Goal: Information Seeking & Learning: Understand process/instructions

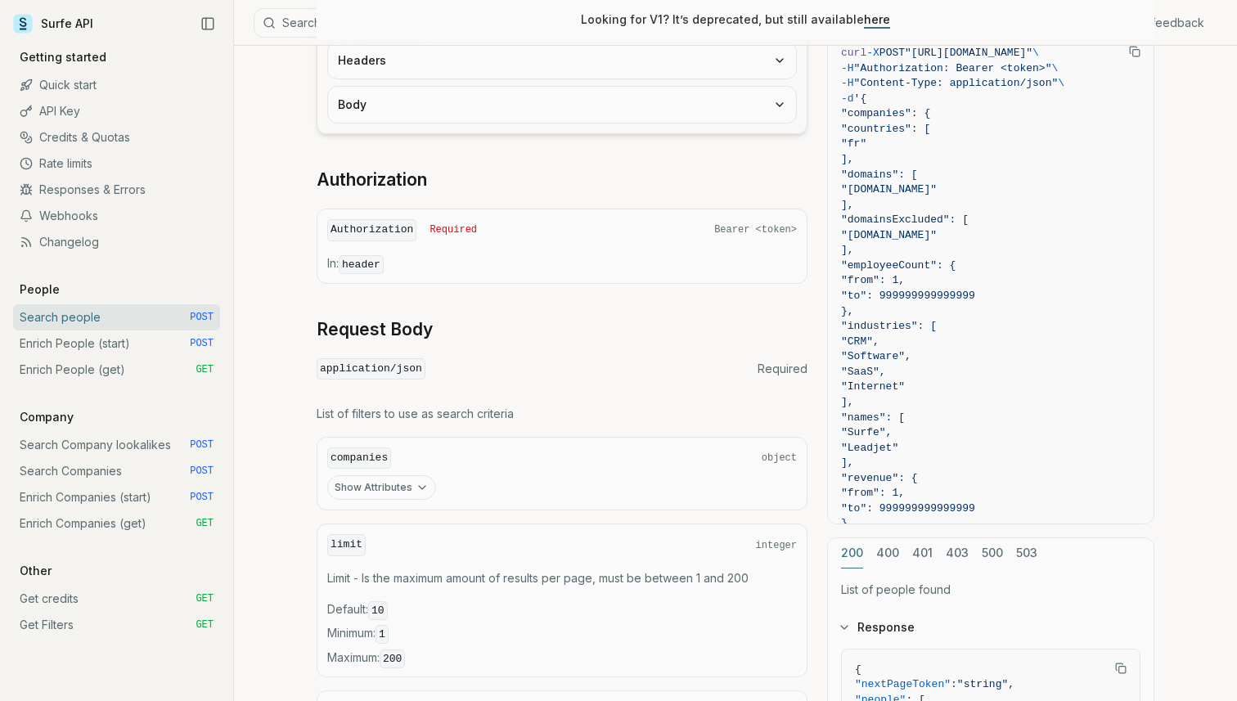
scroll to position [493, 0]
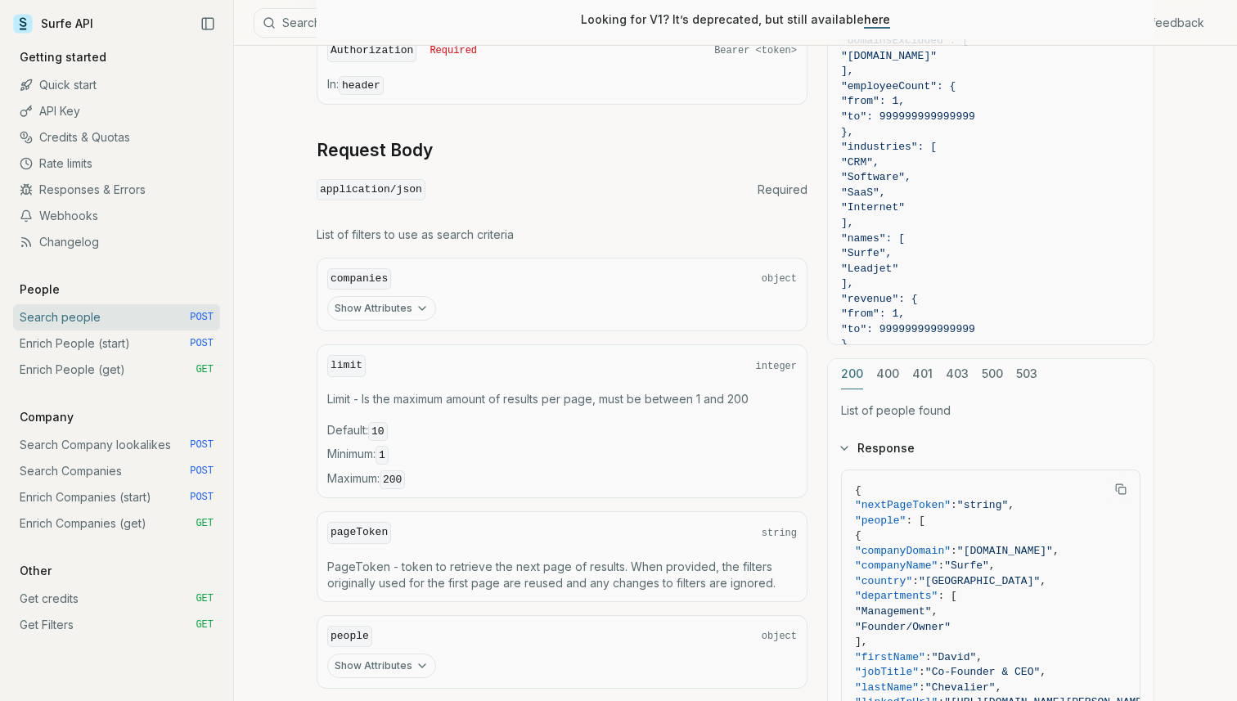
click at [122, 447] on link "Search Company lookalikes POST" at bounding box center [116, 445] width 207 height 26
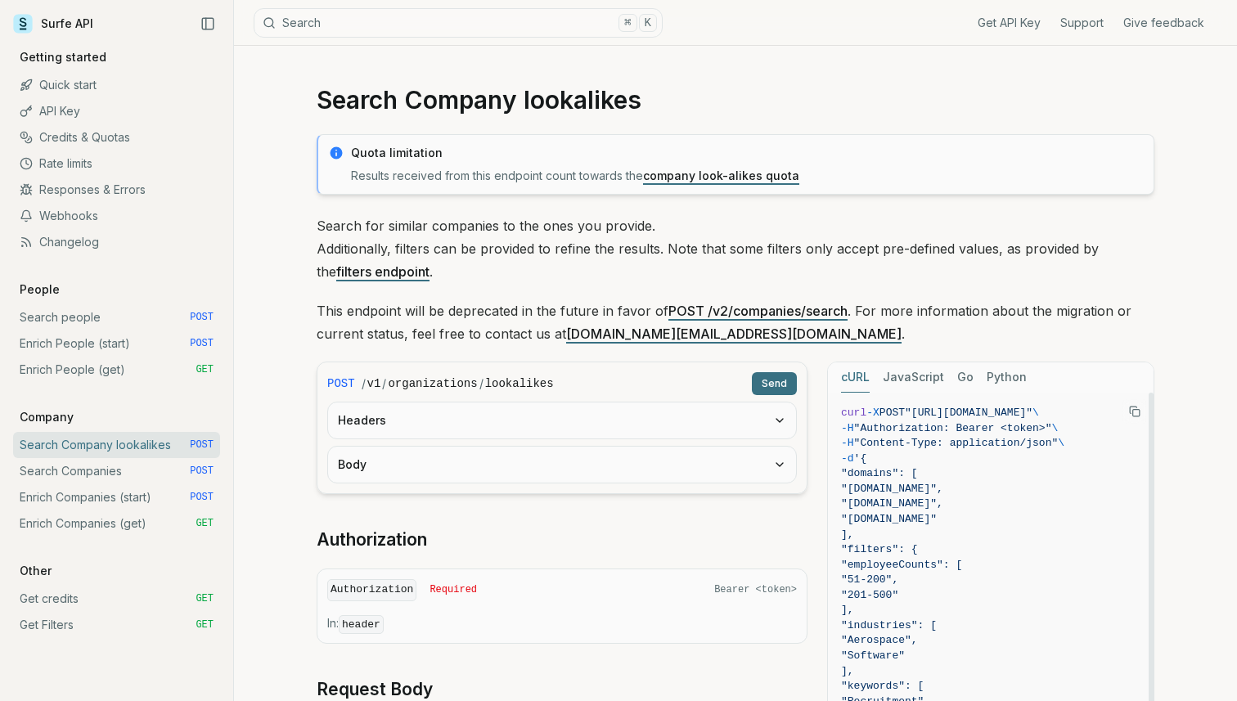
scroll to position [0, 123]
click at [1128, 415] on button "Copy Text" at bounding box center [1135, 411] width 25 height 25
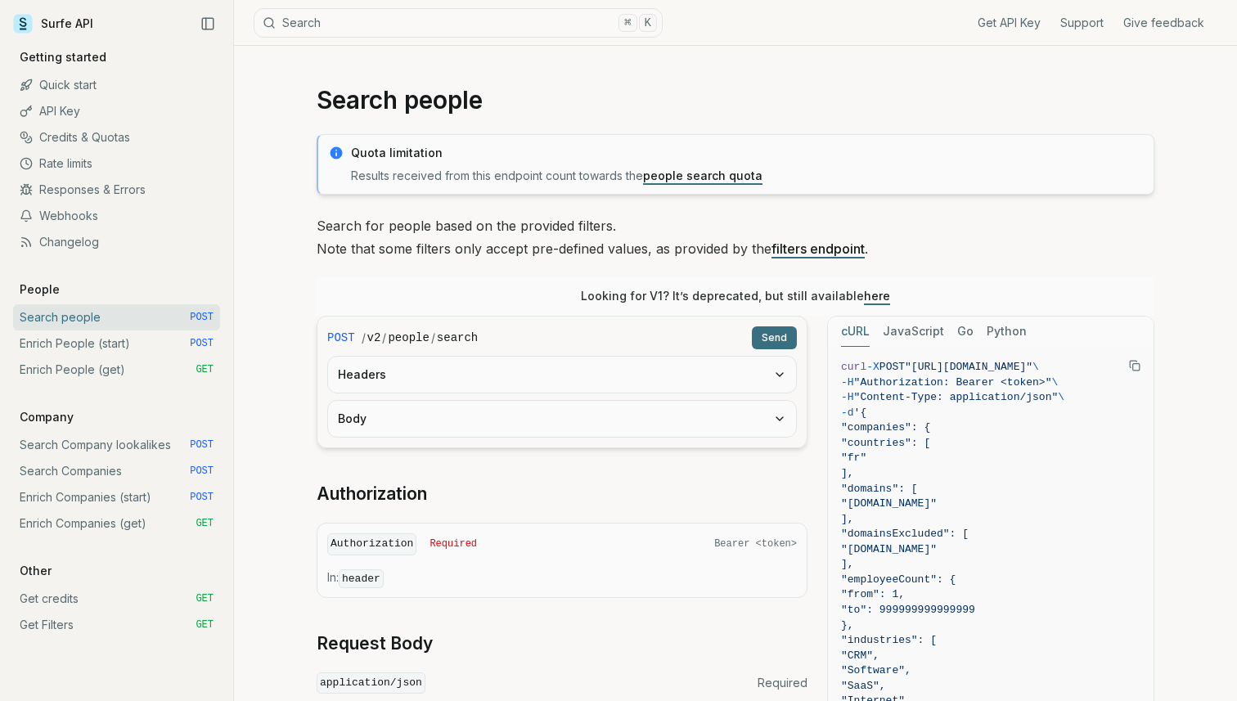
click at [89, 133] on link "Credits & Quotas" at bounding box center [116, 137] width 207 height 26
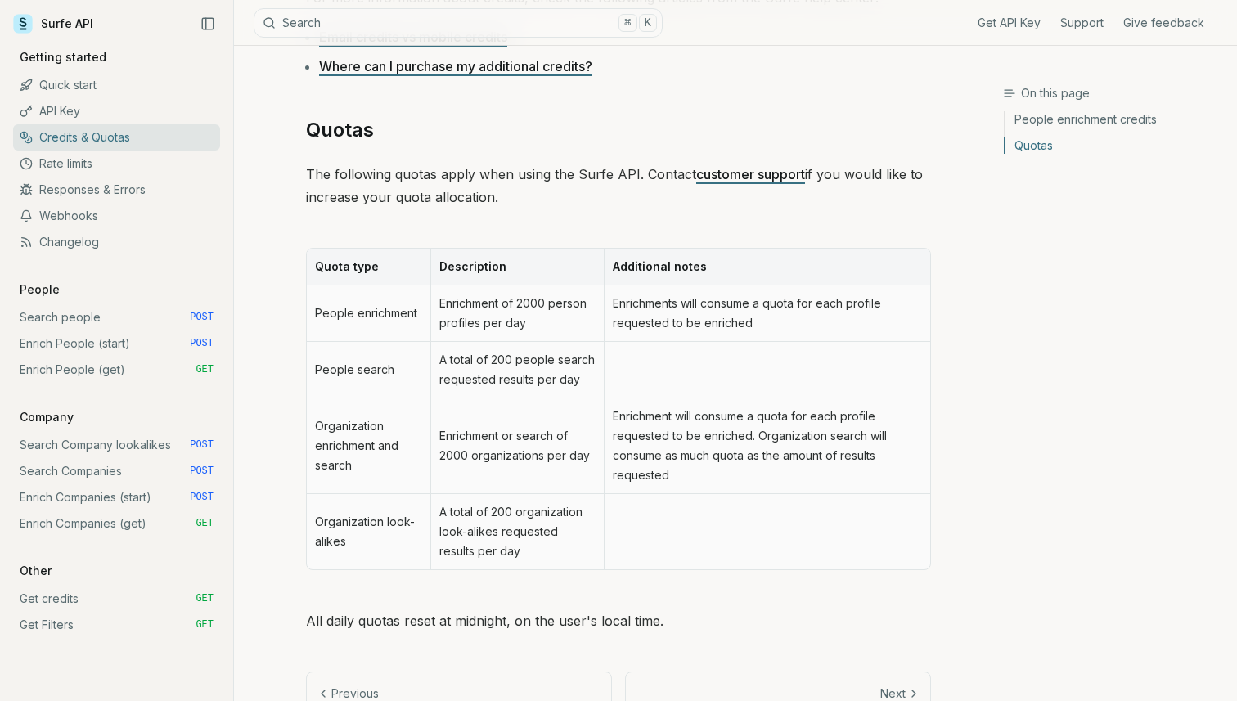
scroll to position [678, 0]
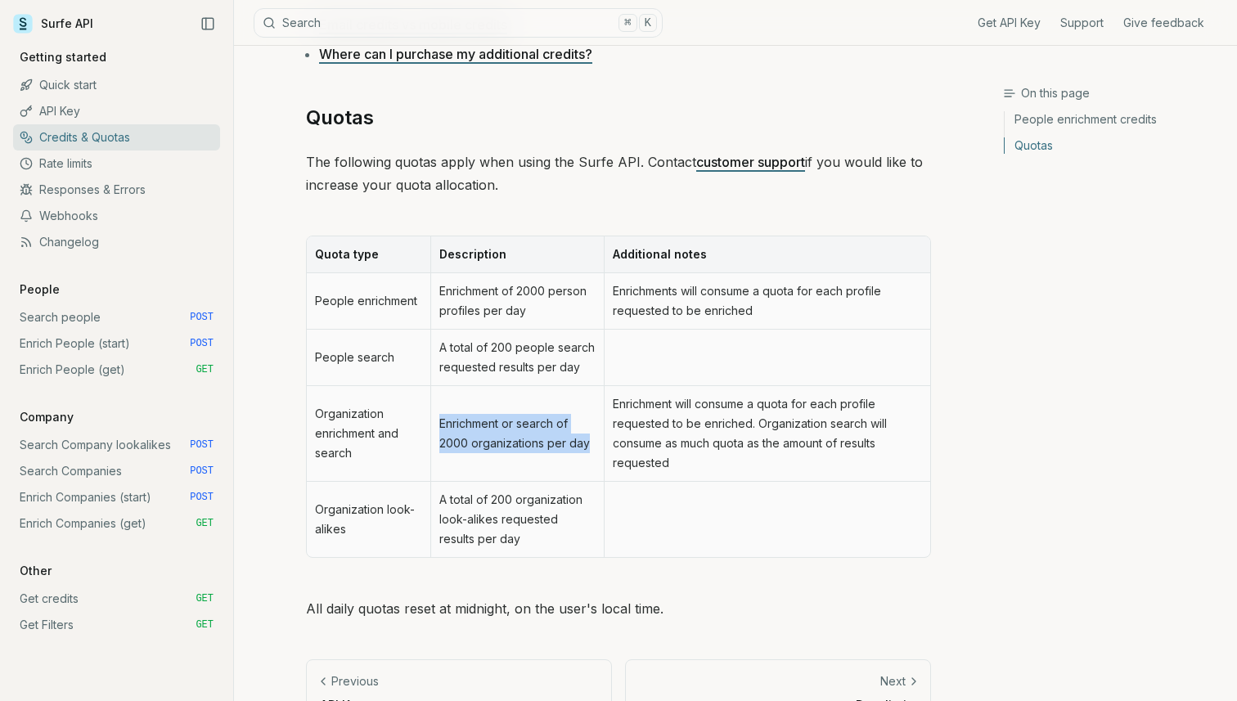
drag, startPoint x: 435, startPoint y: 417, endPoint x: 593, endPoint y: 440, distance: 158.9
click at [593, 440] on td "Enrichment or search of 2000 organizations per day" at bounding box center [516, 434] width 173 height 96
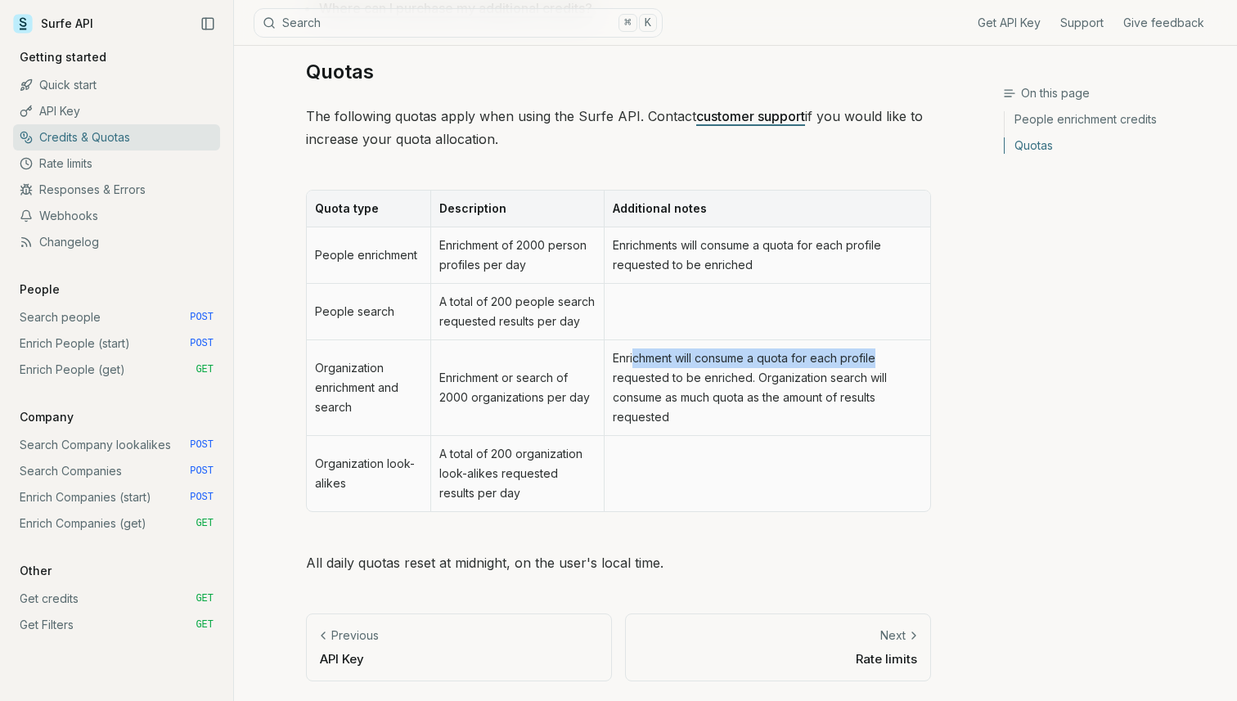
drag, startPoint x: 635, startPoint y: 359, endPoint x: 892, endPoint y: 362, distance: 257.0
click at [892, 362] on td "Enrichment will consume a quota for each profile requested to be enriched. Orga…" at bounding box center [767, 388] width 327 height 96
drag, startPoint x: 678, startPoint y: 377, endPoint x: 869, endPoint y: 371, distance: 190.8
click at [869, 371] on td "Enrichment will consume a quota for each profile requested to be enriched. Orga…" at bounding box center [767, 388] width 327 height 96
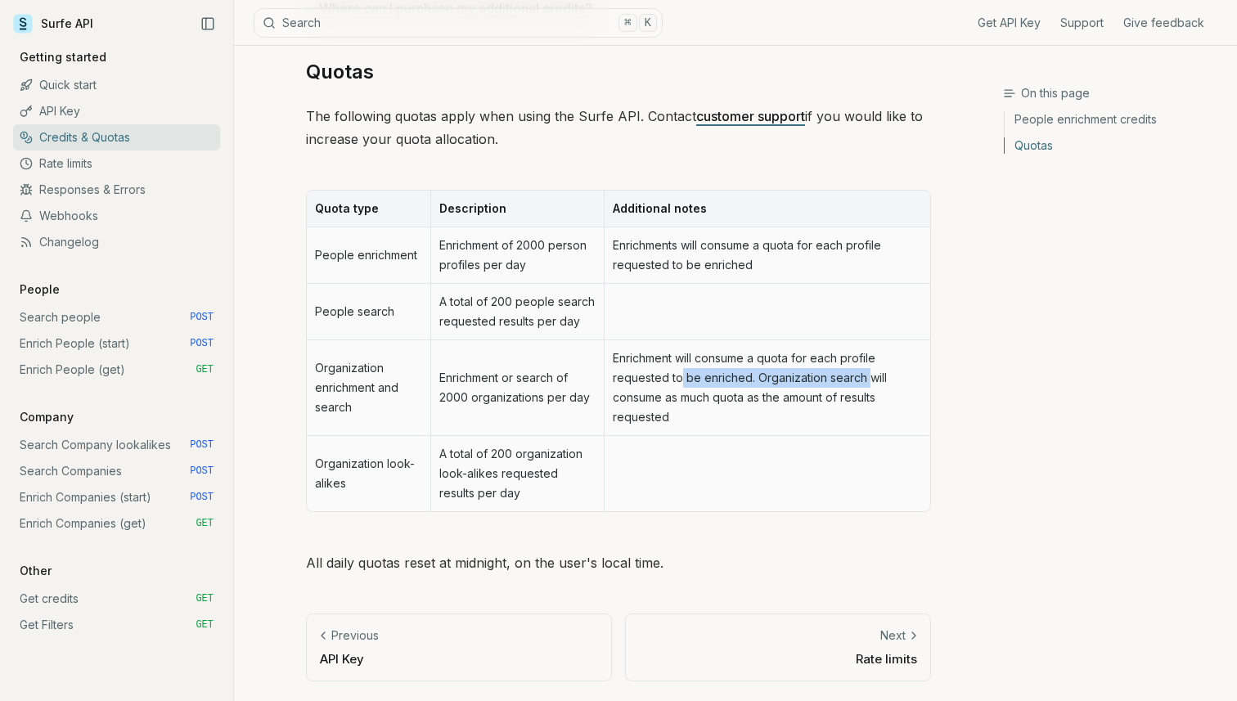
click at [869, 371] on td "Enrichment will consume a quota for each profile requested to be enriched. Orga…" at bounding box center [767, 388] width 327 height 96
drag, startPoint x: 637, startPoint y: 398, endPoint x: 892, endPoint y: 392, distance: 255.4
click at [892, 392] on td "Enrichment will consume a quota for each profile requested to be enriched. Orga…" at bounding box center [767, 388] width 327 height 96
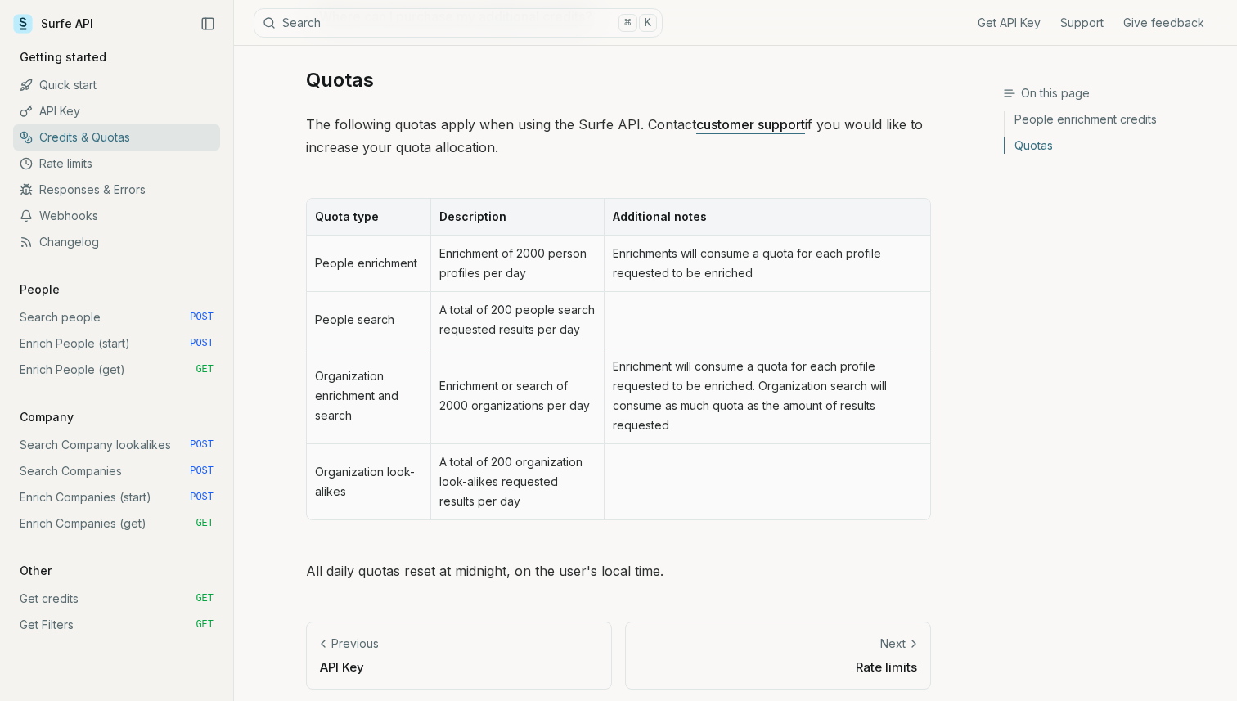
click at [83, 469] on link "Search Companies POST" at bounding box center [116, 471] width 207 height 26
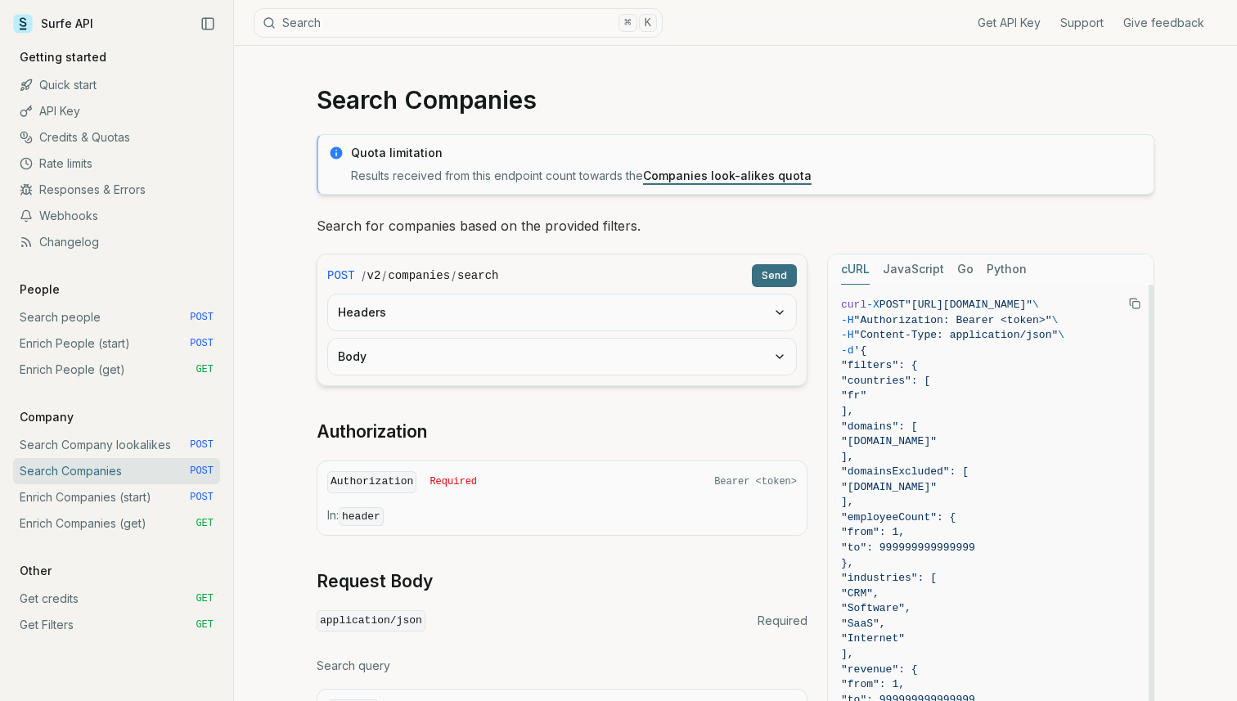
scroll to position [0, 72]
click at [118, 439] on link "Search Company lookalikes POST" at bounding box center [116, 445] width 207 height 26
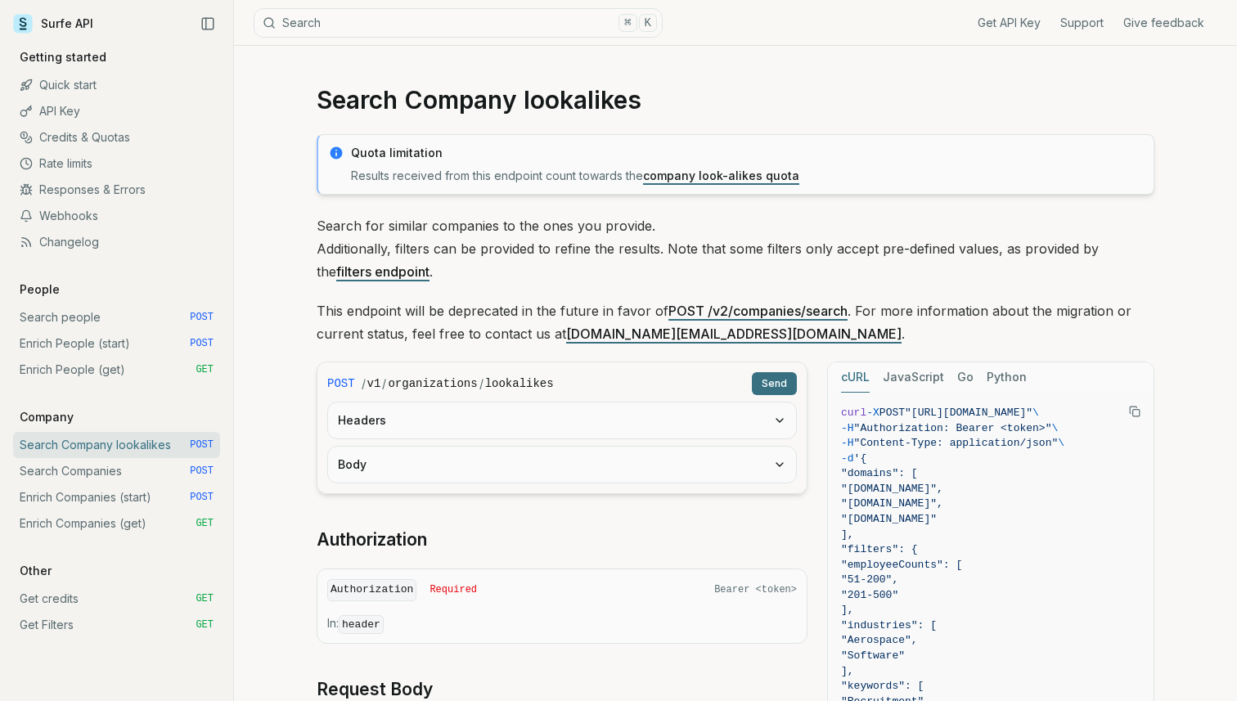
click at [101, 459] on link "Search Companies POST" at bounding box center [116, 471] width 207 height 26
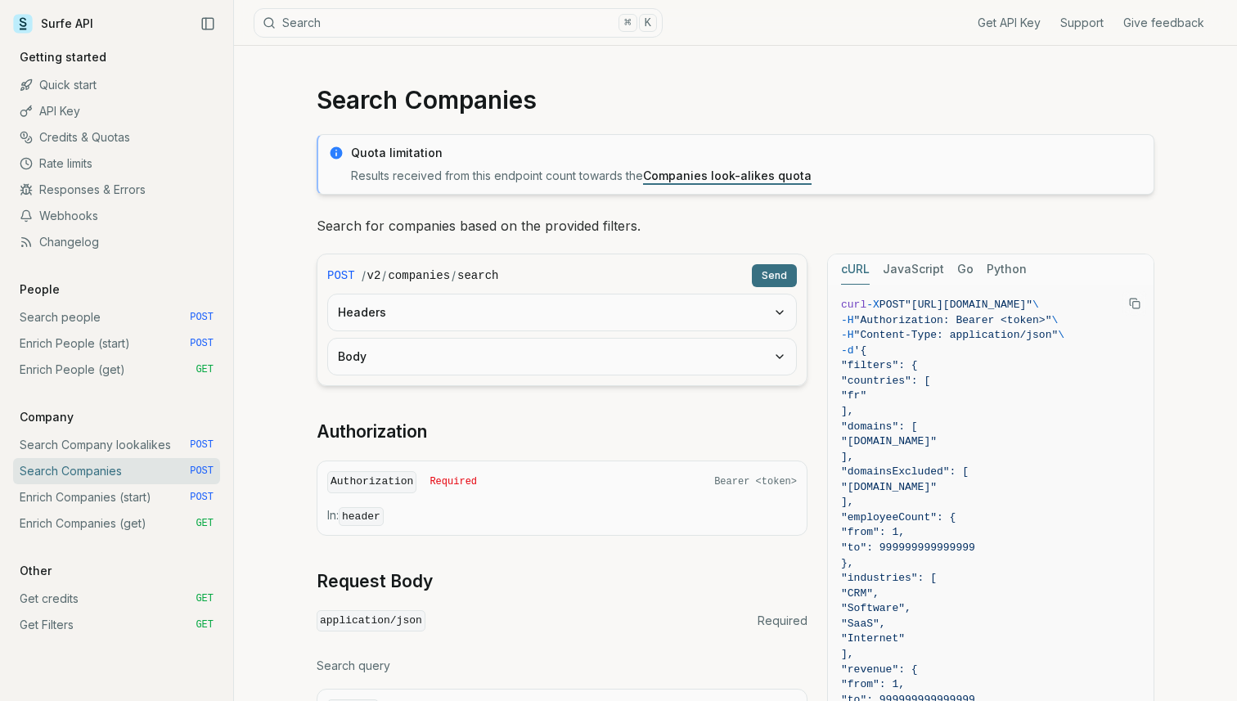
click at [120, 438] on link "Search Company lookalikes POST" at bounding box center [116, 445] width 207 height 26
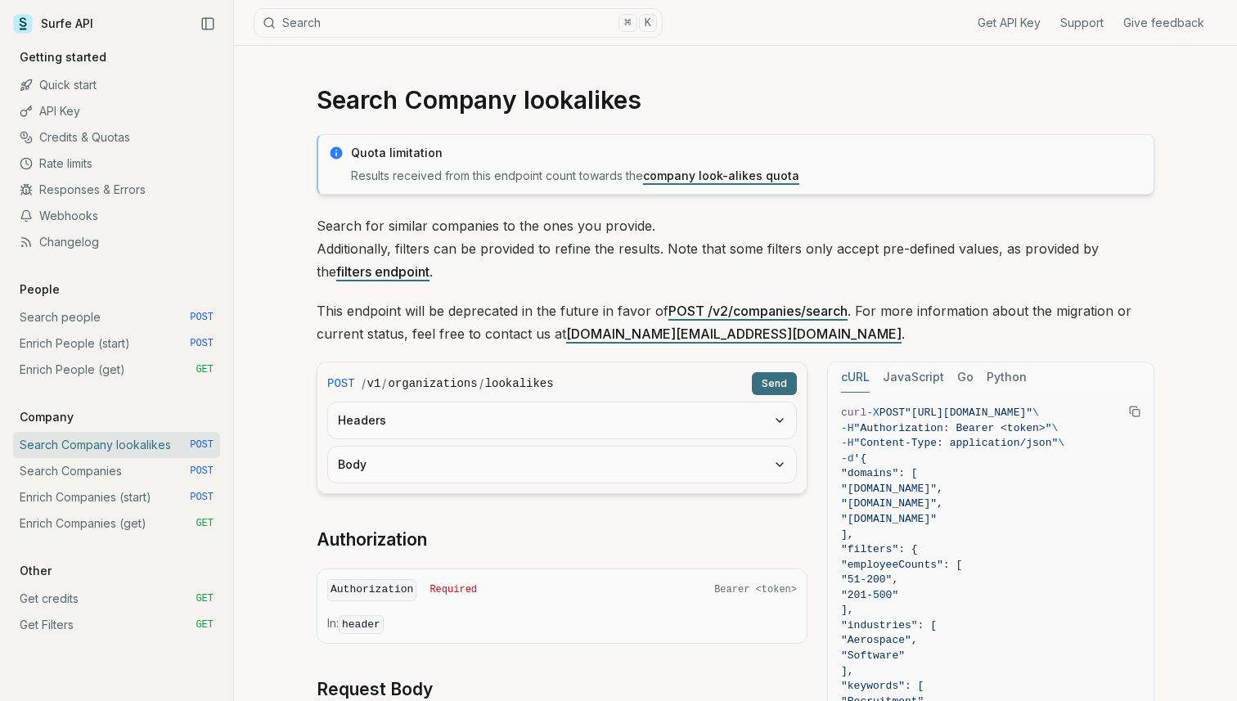
click at [88, 454] on link "Search Company lookalikes POST" at bounding box center [116, 445] width 207 height 26
click at [68, 469] on link "Search Companies POST" at bounding box center [116, 471] width 207 height 26
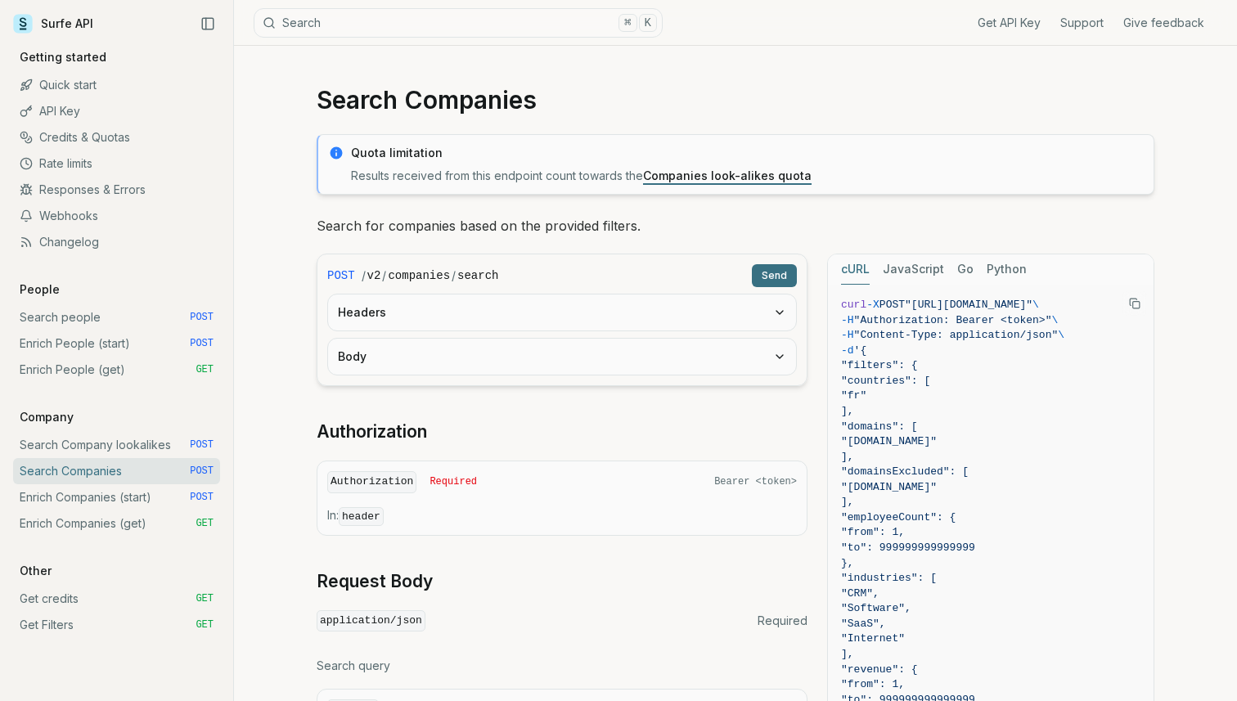
click at [74, 488] on link "Enrich Companies (start) POST" at bounding box center [116, 497] width 207 height 26
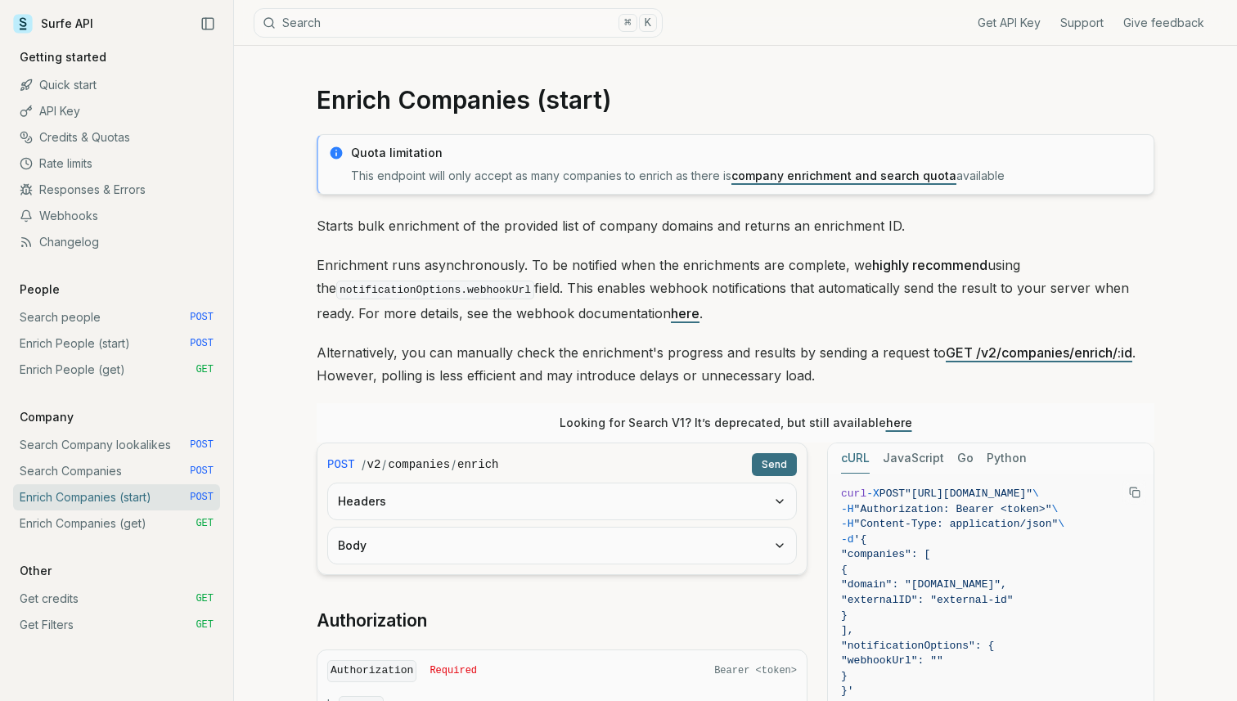
click at [118, 467] on link "Search Companies POST" at bounding box center [116, 471] width 207 height 26
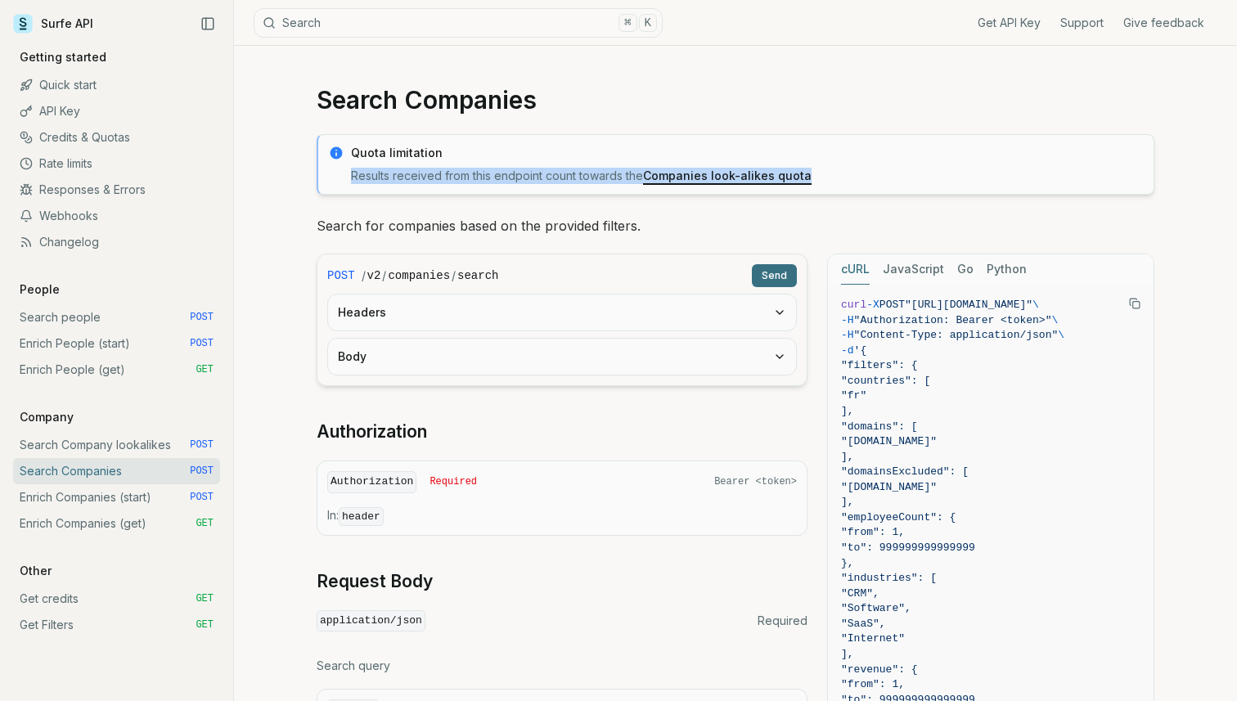
drag, startPoint x: 829, startPoint y: 172, endPoint x: 344, endPoint y: 177, distance: 485.3
click at [344, 177] on div "Quota limitation Results received from this endpoint count towards the Companie…" at bounding box center [736, 164] width 838 height 61
copy p "Results received from this endpoint count towards the Companies look-alikes quo…"
click at [883, 181] on p "Results received from this endpoint count towards the Companies look-alikes quo…" at bounding box center [747, 176] width 793 height 16
drag, startPoint x: 840, startPoint y: 177, endPoint x: 324, endPoint y: 145, distance: 517.4
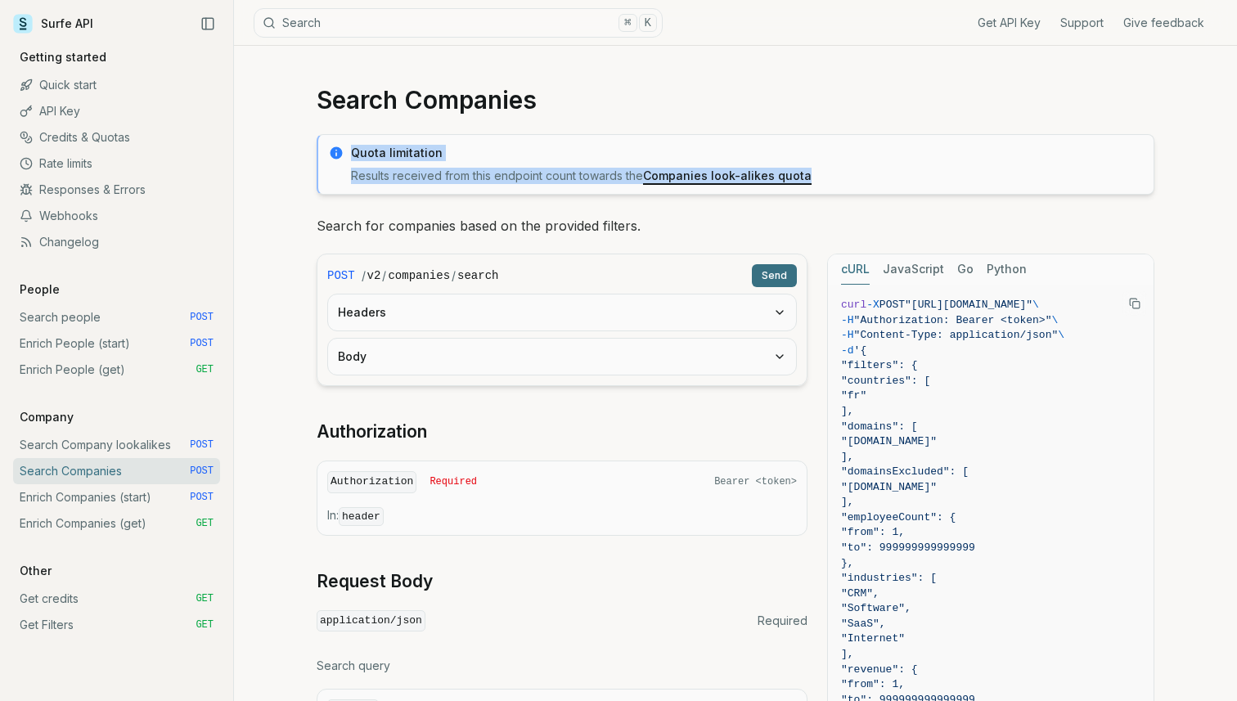
click at [324, 145] on div "Quota limitation Results received from this endpoint count towards the Companie…" at bounding box center [736, 164] width 838 height 61
copy div "Quota limitation Results received from this endpoint count towards the Companie…"
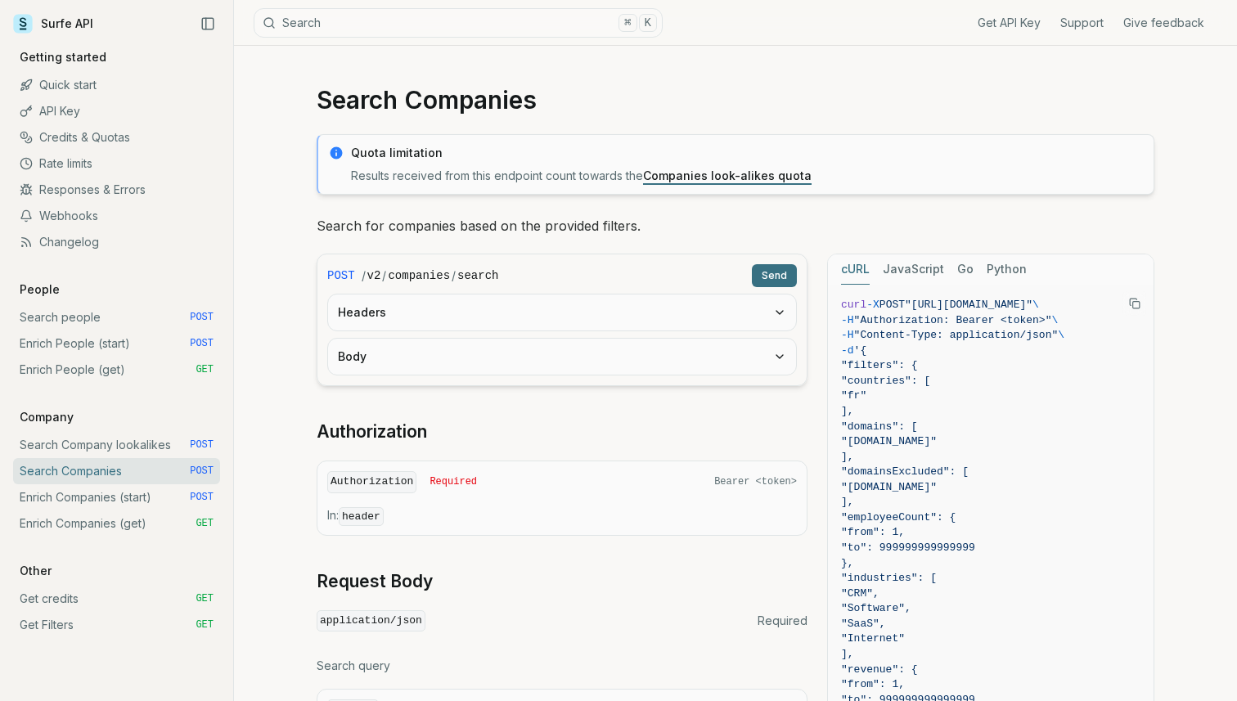
click at [738, 182] on p "Results received from this endpoint count towards the Companies look-alikes quo…" at bounding box center [747, 176] width 793 height 16
click at [766, 173] on link "Companies look-alikes quota" at bounding box center [727, 176] width 169 height 14
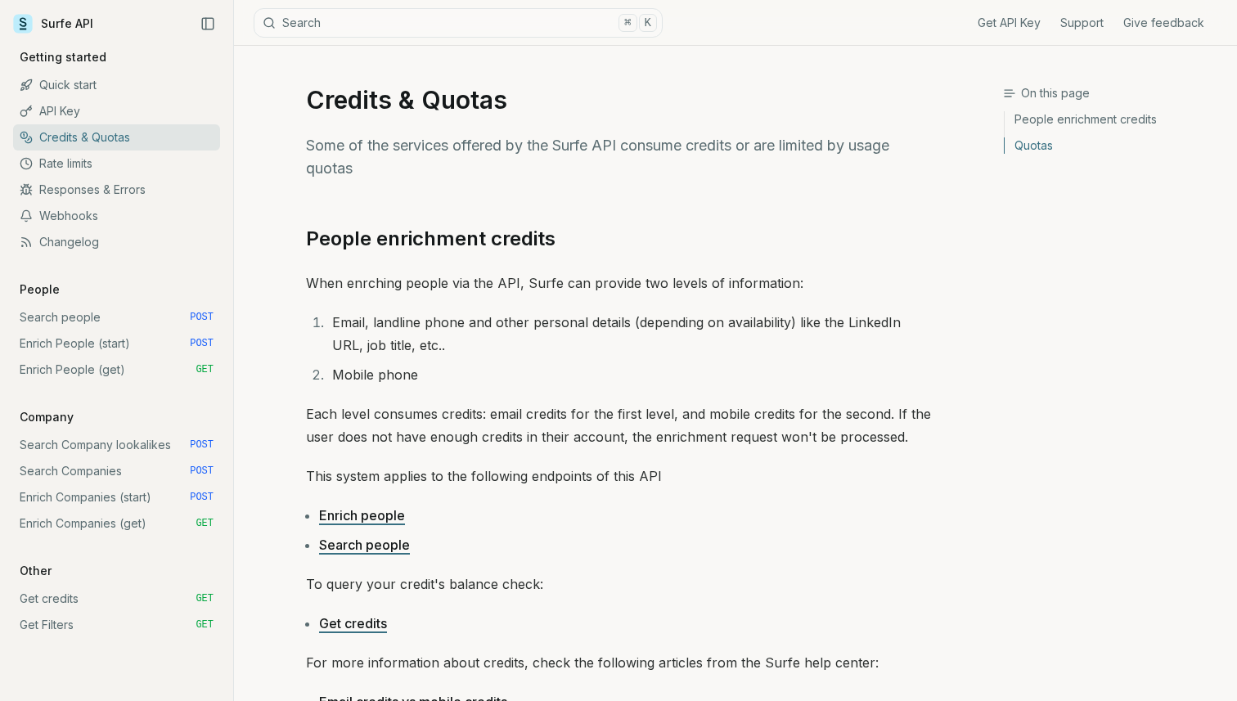
scroll to position [691, 0]
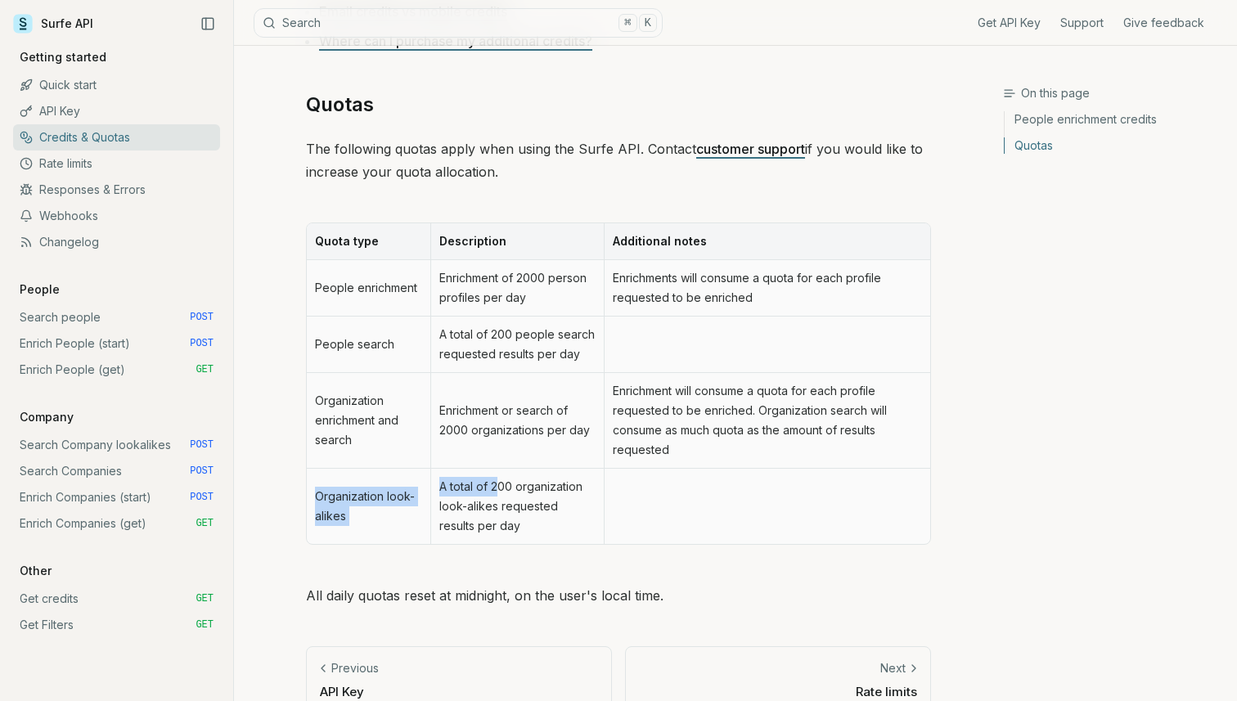
drag, startPoint x: 318, startPoint y: 500, endPoint x: 501, endPoint y: 493, distance: 183.5
click at [501, 493] on tr "Organization look-alikes A total of 200 organization look-alikes requested resu…" at bounding box center [619, 506] width 624 height 75
click at [501, 493] on td "A total of 200 organization look-alikes requested results per day" at bounding box center [516, 506] width 173 height 75
drag, startPoint x: 314, startPoint y: 493, endPoint x: 518, endPoint y: 498, distance: 203.8
click at [518, 498] on tr "Organization look-alikes A total of 200 organization look-alikes requested resu…" at bounding box center [619, 506] width 624 height 75
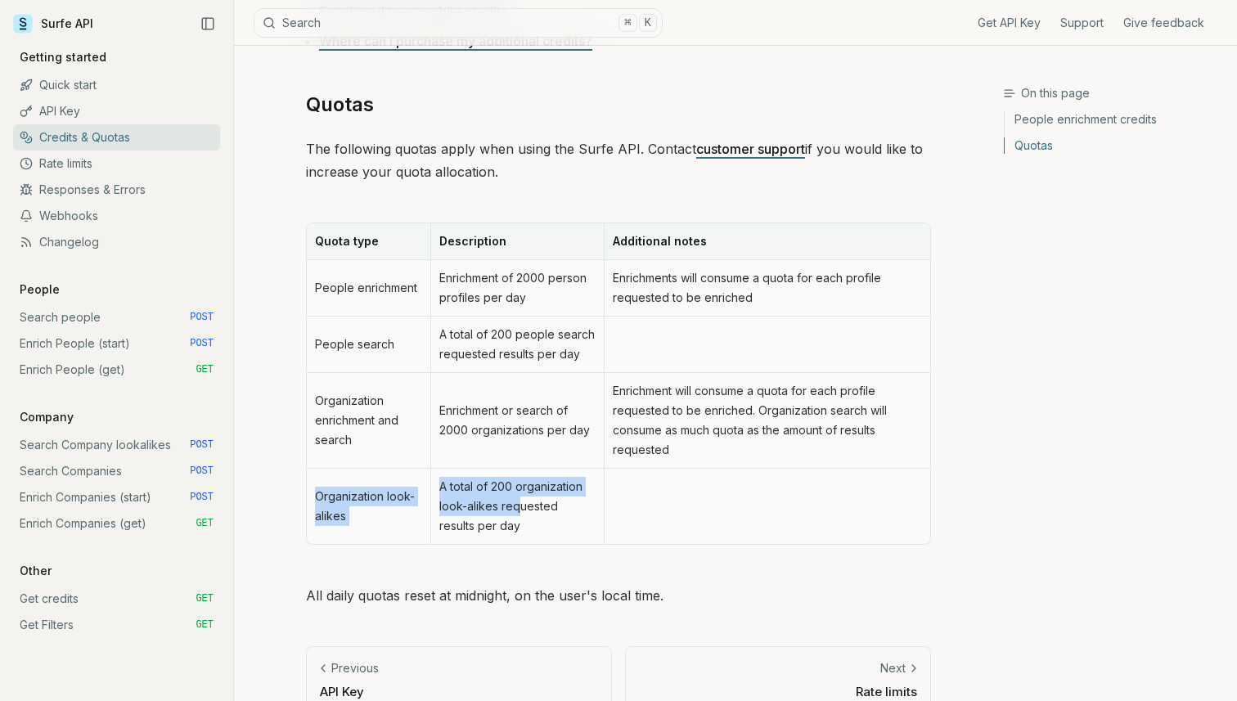
click at [518, 498] on td "A total of 200 organization look-alikes requested results per day" at bounding box center [516, 506] width 173 height 75
drag, startPoint x: 439, startPoint y: 485, endPoint x: 620, endPoint y: 504, distance: 181.8
click at [620, 504] on tr "Organization look-alikes A total of 200 organization look-alikes requested resu…" at bounding box center [619, 506] width 624 height 75
copy td "A total of 200 organization look-alikes requested results per day"
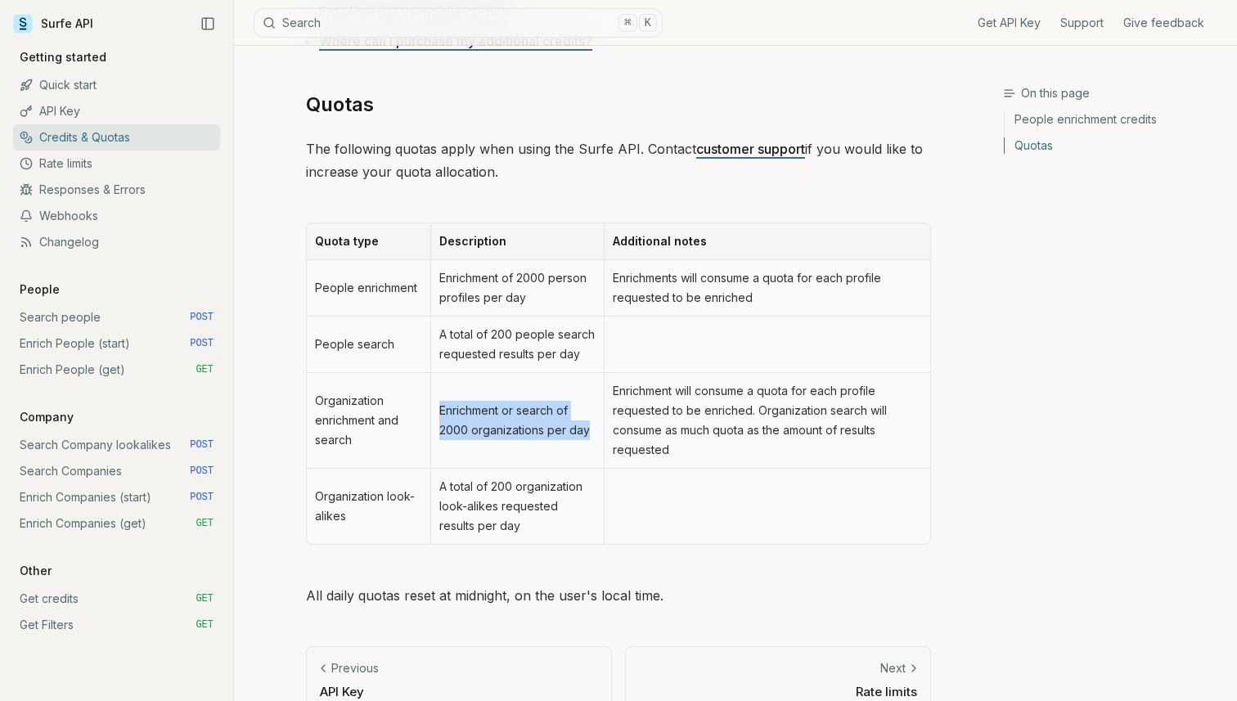
drag, startPoint x: 588, startPoint y: 430, endPoint x: 439, endPoint y: 407, distance: 150.7
click at [439, 407] on td "Enrichment or search of 2000 organizations per day" at bounding box center [516, 421] width 173 height 96
click at [84, 471] on link "Search Companies POST" at bounding box center [116, 471] width 207 height 26
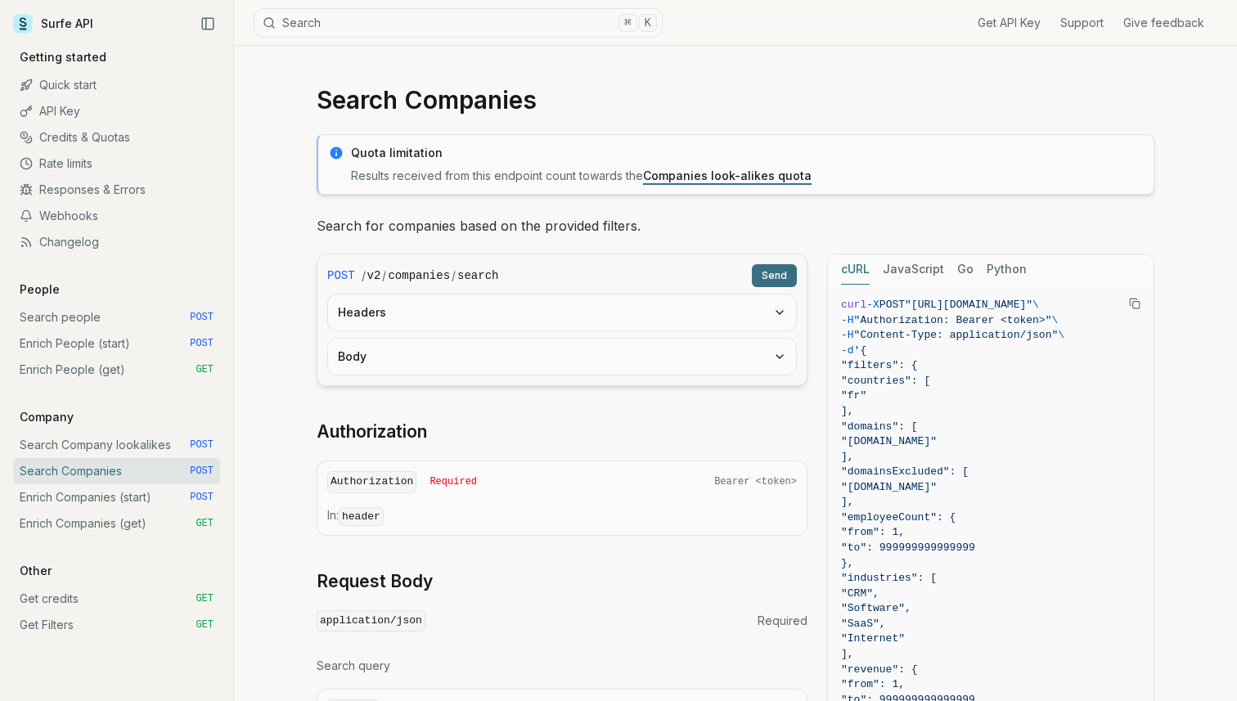
click at [90, 487] on link "Enrich Companies (start) POST" at bounding box center [116, 497] width 207 height 26
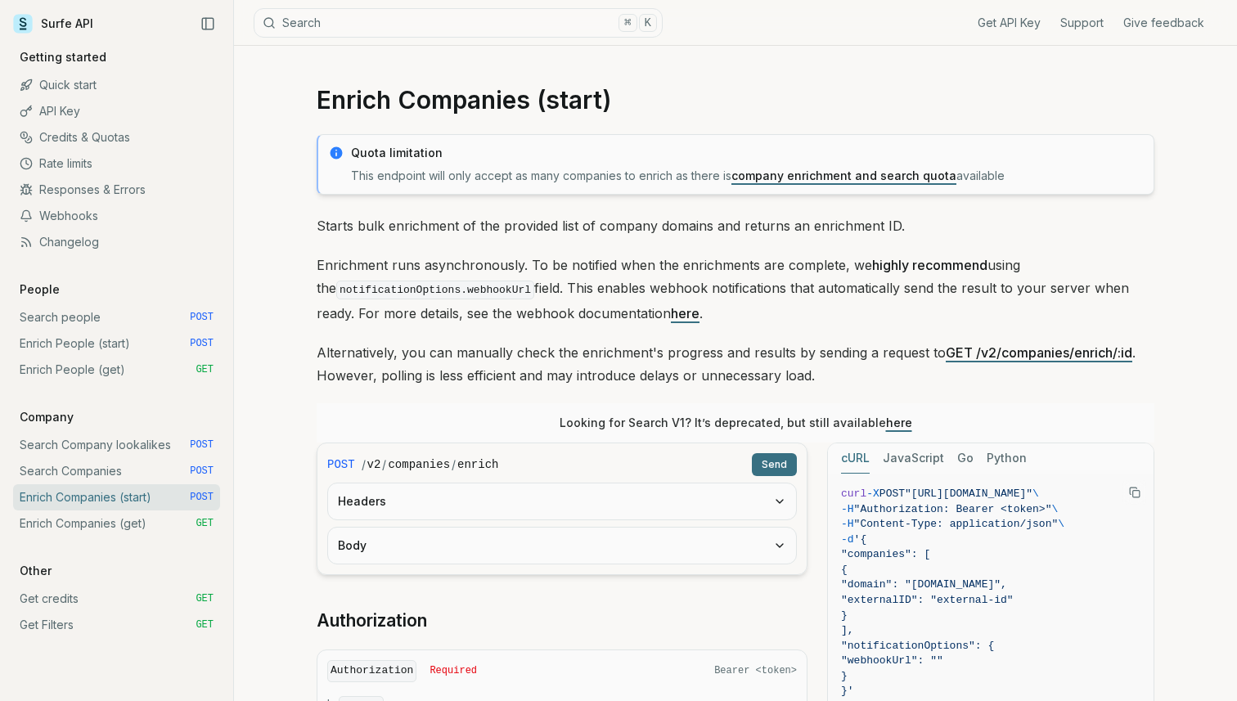
click at [849, 173] on link "company enrichment and search quota" at bounding box center [844, 176] width 225 height 14
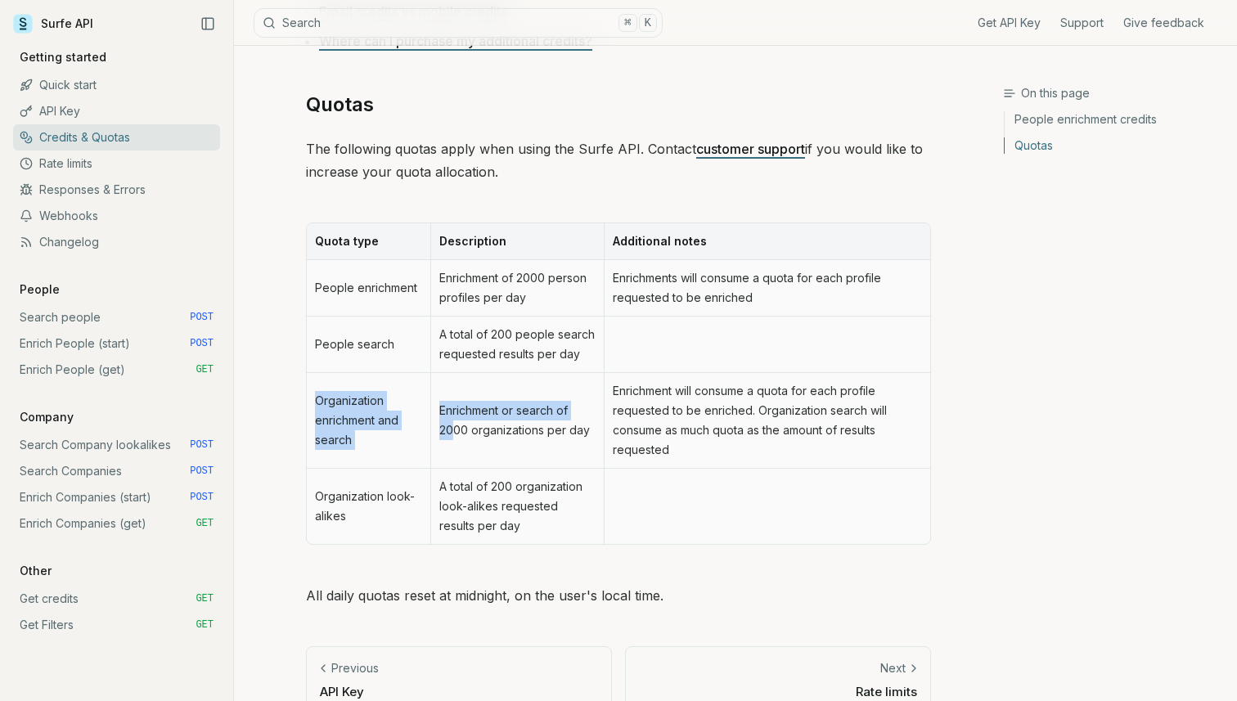
drag, startPoint x: 315, startPoint y: 402, endPoint x: 453, endPoint y: 431, distance: 140.6
click at [453, 431] on tr "Organization enrichment and search Enrichment or search of 2000 organizations p…" at bounding box center [619, 421] width 624 height 96
click at [453, 431] on td "Enrichment or search of 2000 organizations per day" at bounding box center [516, 421] width 173 height 96
drag, startPoint x: 586, startPoint y: 432, endPoint x: 441, endPoint y: 411, distance: 146.4
click at [441, 411] on td "Enrichment or search of 2000 organizations per day" at bounding box center [516, 421] width 173 height 96
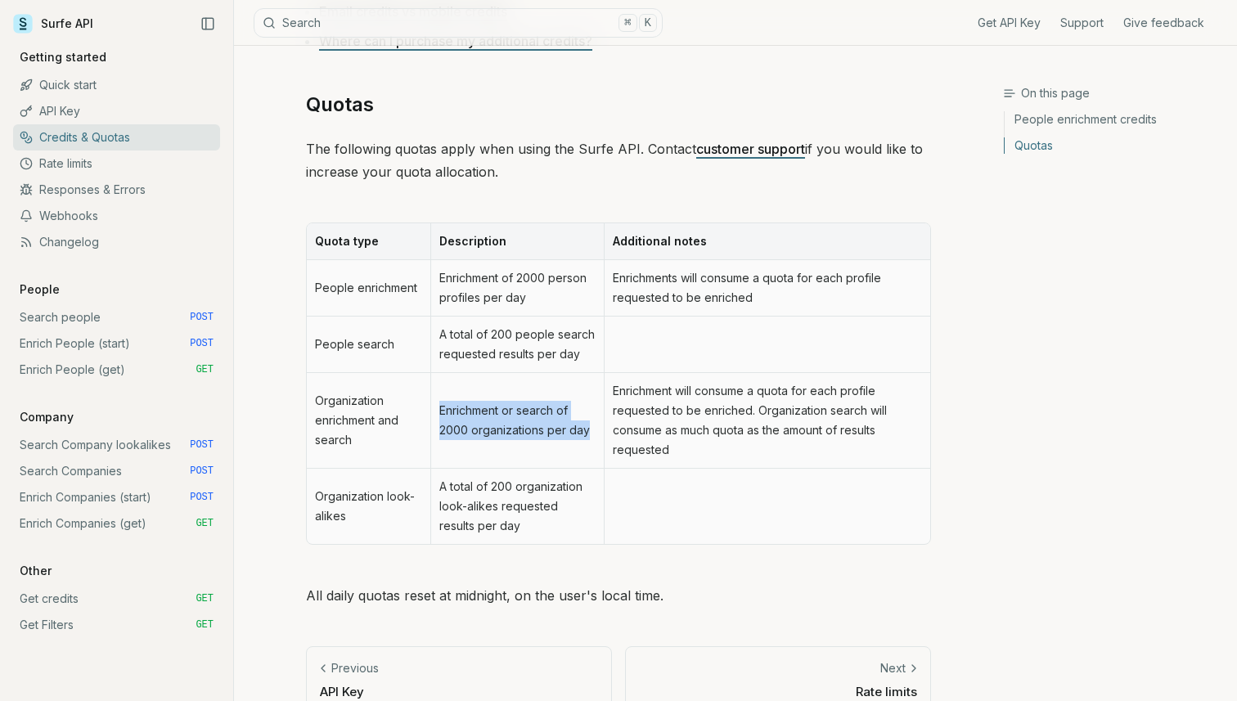
click at [441, 411] on td "Enrichment or search of 2000 organizations per day" at bounding box center [516, 421] width 173 height 96
drag, startPoint x: 314, startPoint y: 403, endPoint x: 420, endPoint y: 442, distance: 112.6
click at [420, 442] on td "Organization enrichment and search" at bounding box center [369, 421] width 124 height 96
copy td "Organization enrichment and search"
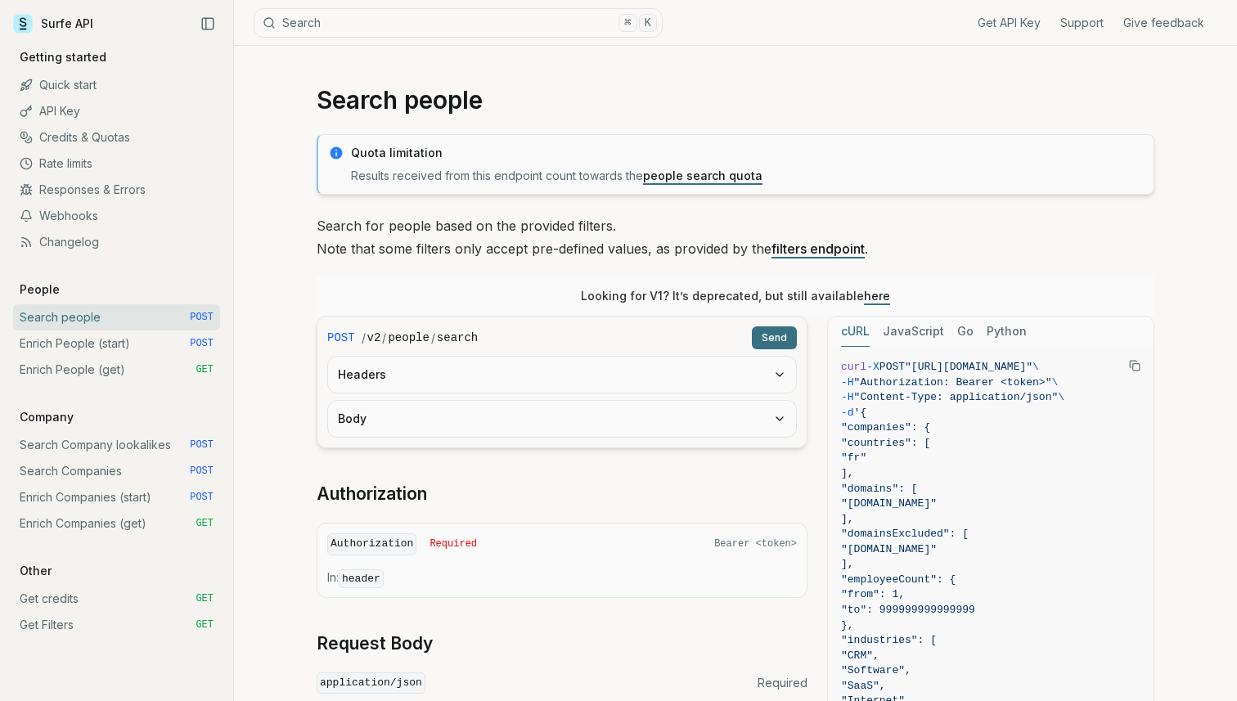
click at [100, 453] on link "Search Company lookalikes POST" at bounding box center [116, 445] width 207 height 26
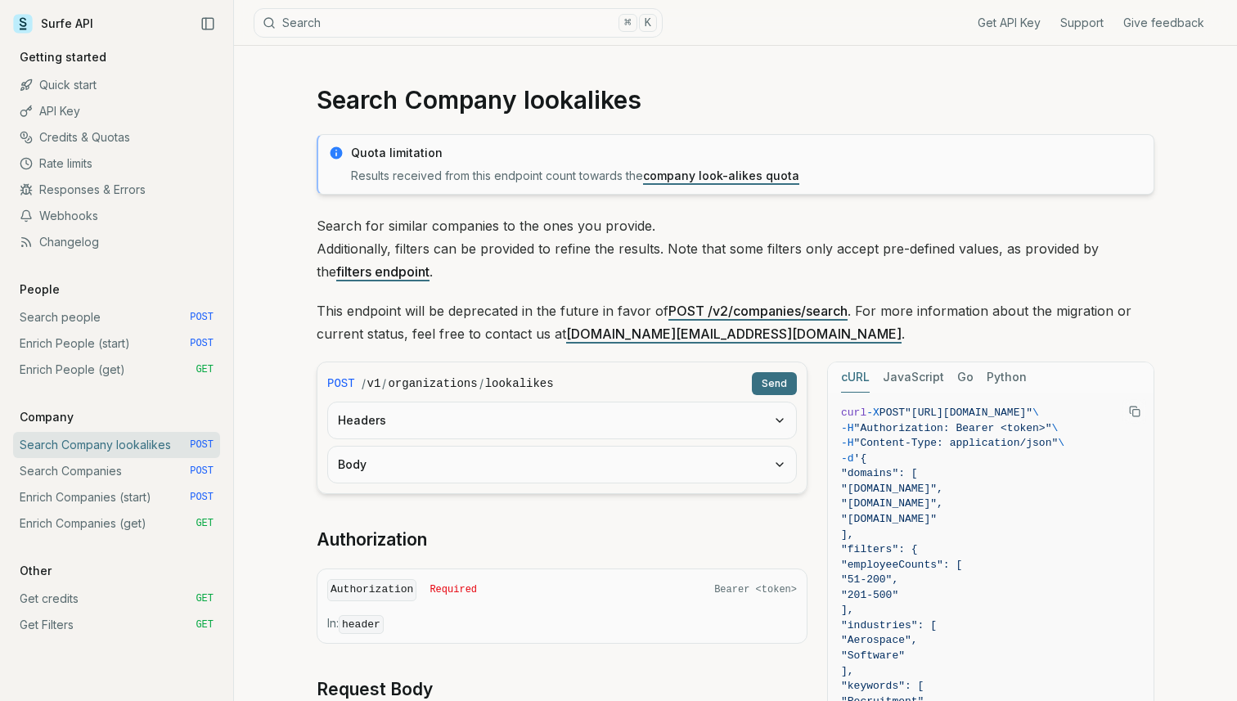
click at [96, 470] on link "Search Companies POST" at bounding box center [116, 471] width 207 height 26
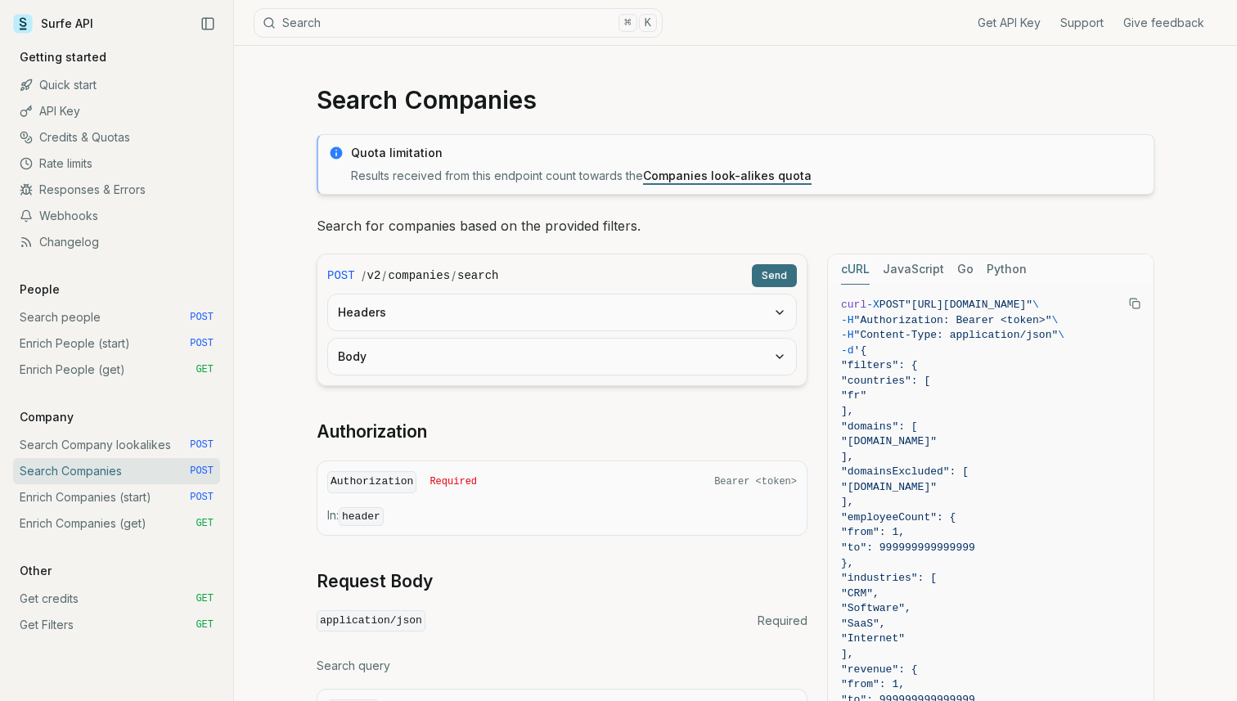
click at [115, 448] on link "Search Company lookalikes POST" at bounding box center [116, 445] width 207 height 26
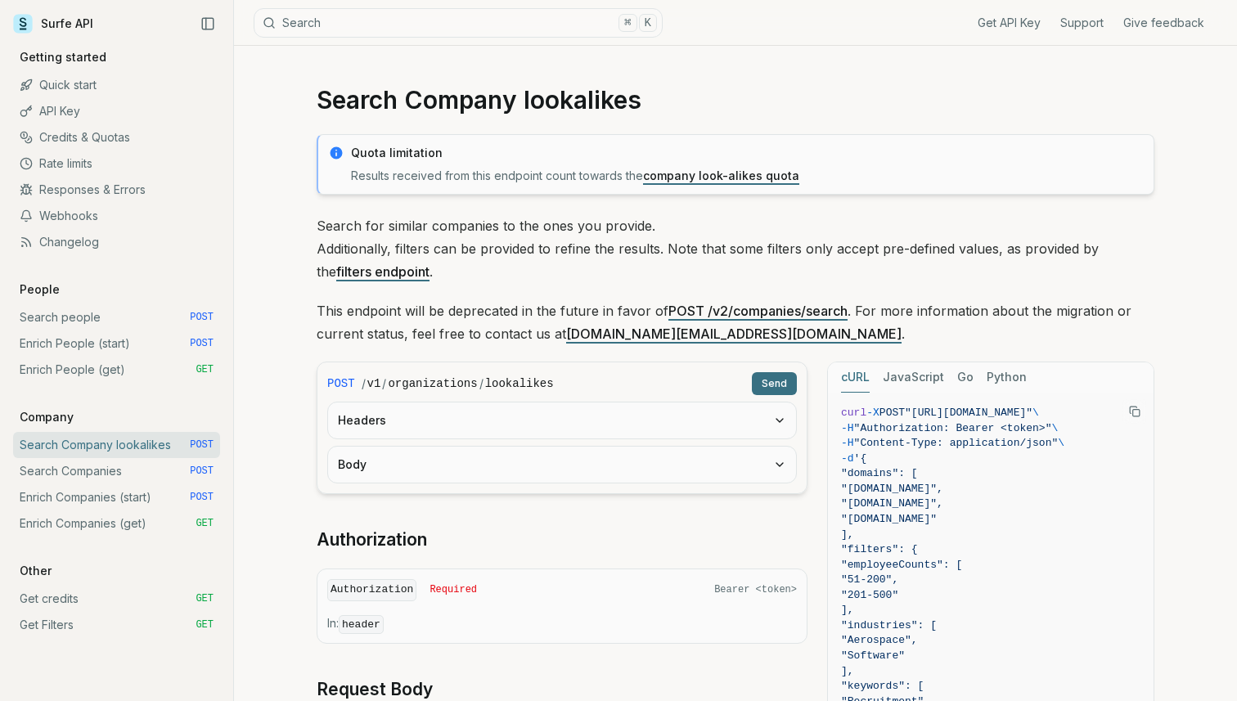
click at [694, 174] on link "company look-alikes quota" at bounding box center [721, 176] width 156 height 14
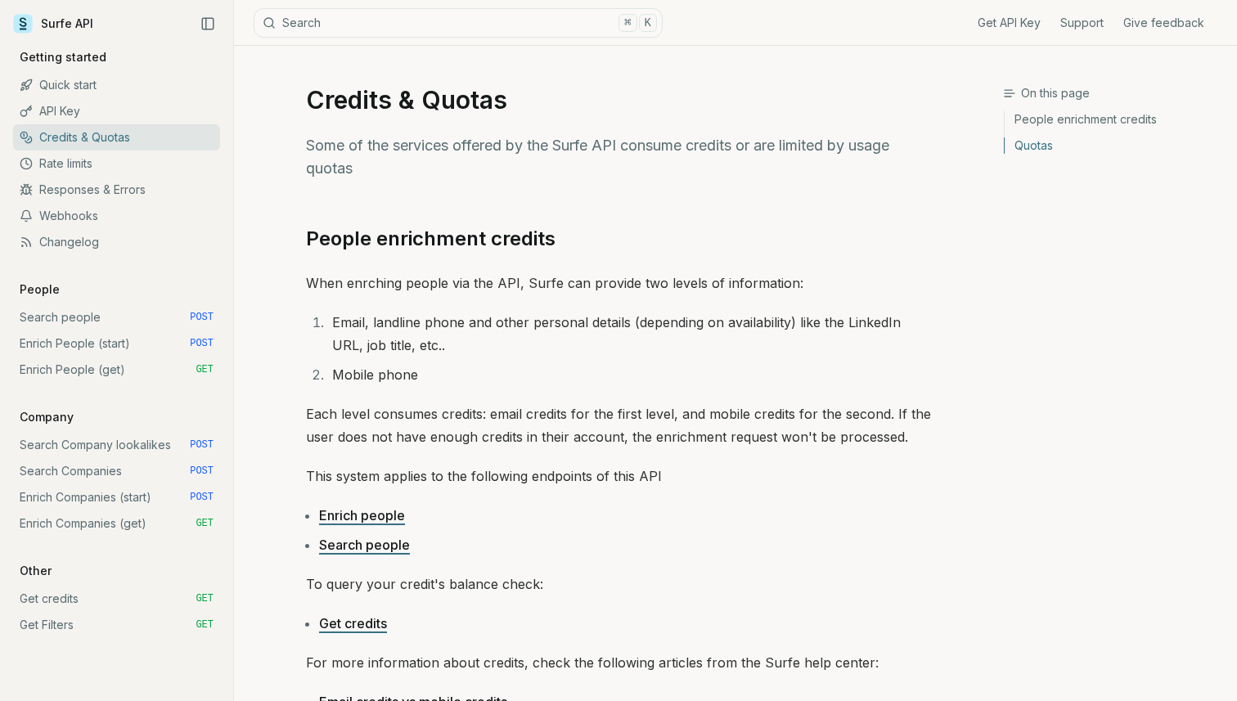
scroll to position [691, 0]
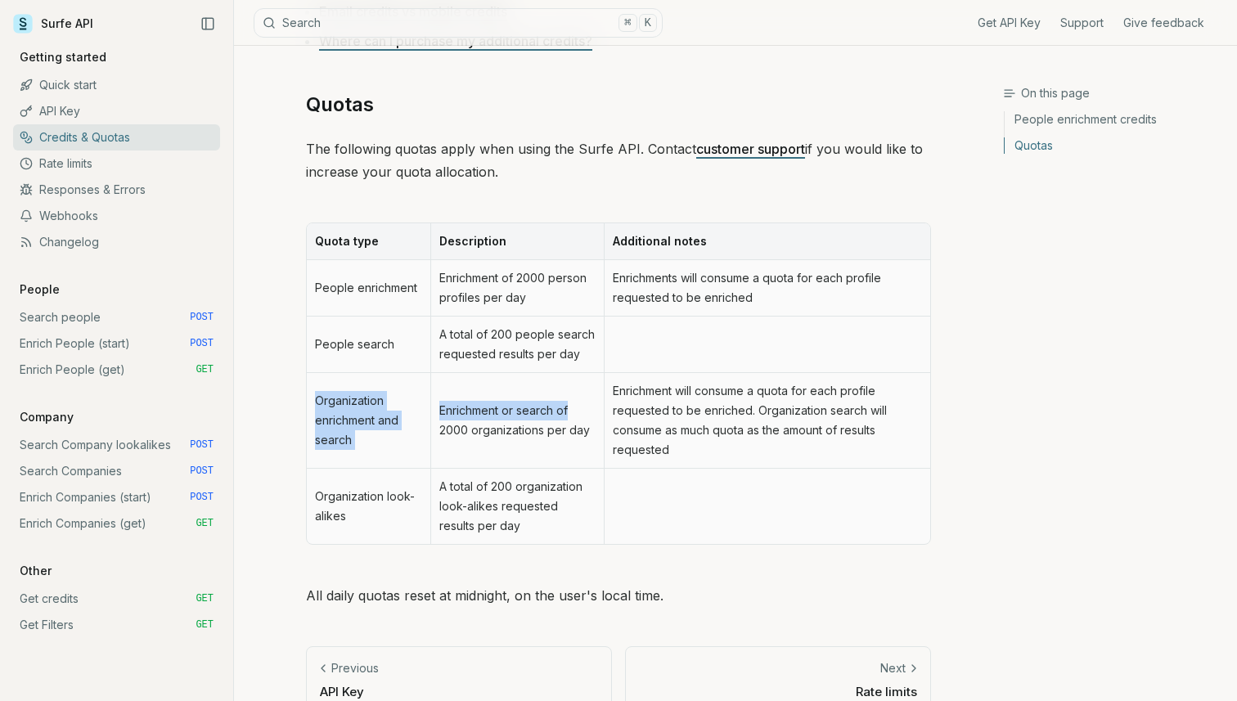
drag, startPoint x: 310, startPoint y: 393, endPoint x: 577, endPoint y: 402, distance: 266.9
click at [577, 402] on tr "Organization enrichment and search Enrichment or search of 2000 organizations p…" at bounding box center [619, 421] width 624 height 96
click at [577, 402] on td "Enrichment or search of 2000 organizations per day" at bounding box center [516, 421] width 173 height 96
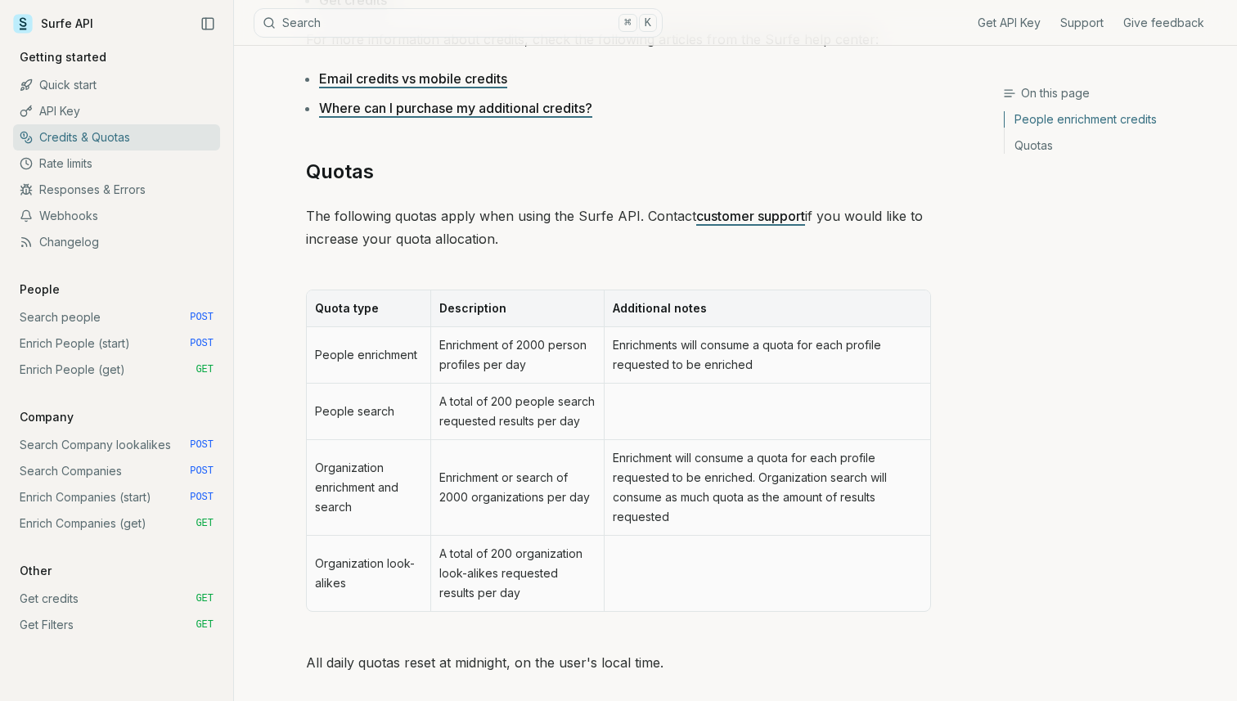
scroll to position [723, 0]
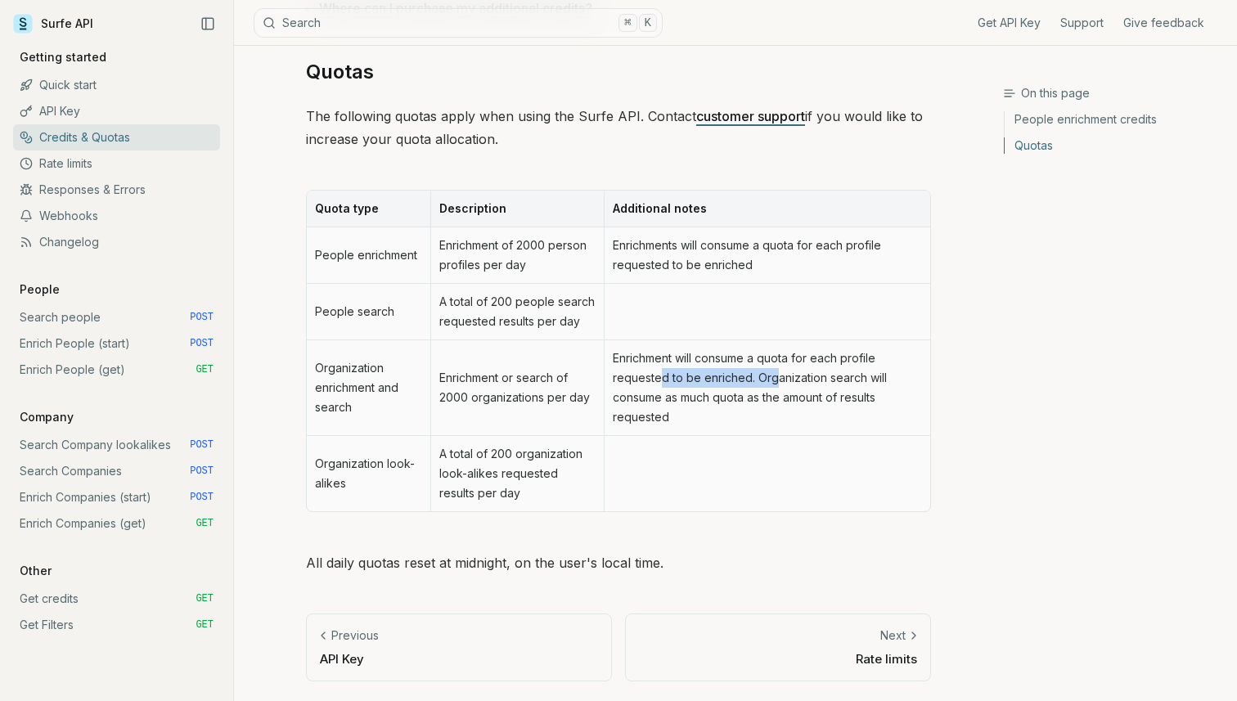
drag, startPoint x: 658, startPoint y: 376, endPoint x: 773, endPoint y: 378, distance: 115.4
click at [773, 378] on td "Enrichment will consume a quota for each profile requested to be enriched. Orga…" at bounding box center [767, 388] width 327 height 96
click at [73, 498] on link "Enrich Companies (start) POST" at bounding box center [116, 497] width 207 height 26
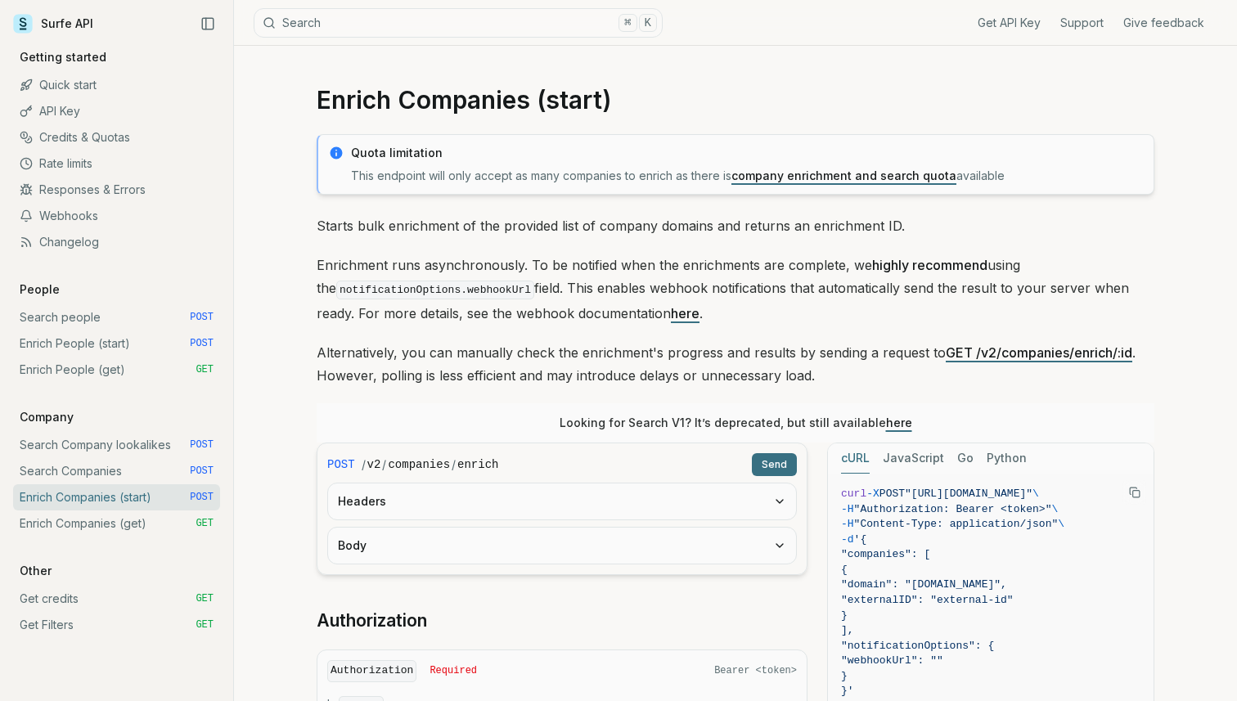
click at [87, 516] on link "Enrich Companies (get) GET" at bounding box center [116, 524] width 207 height 26
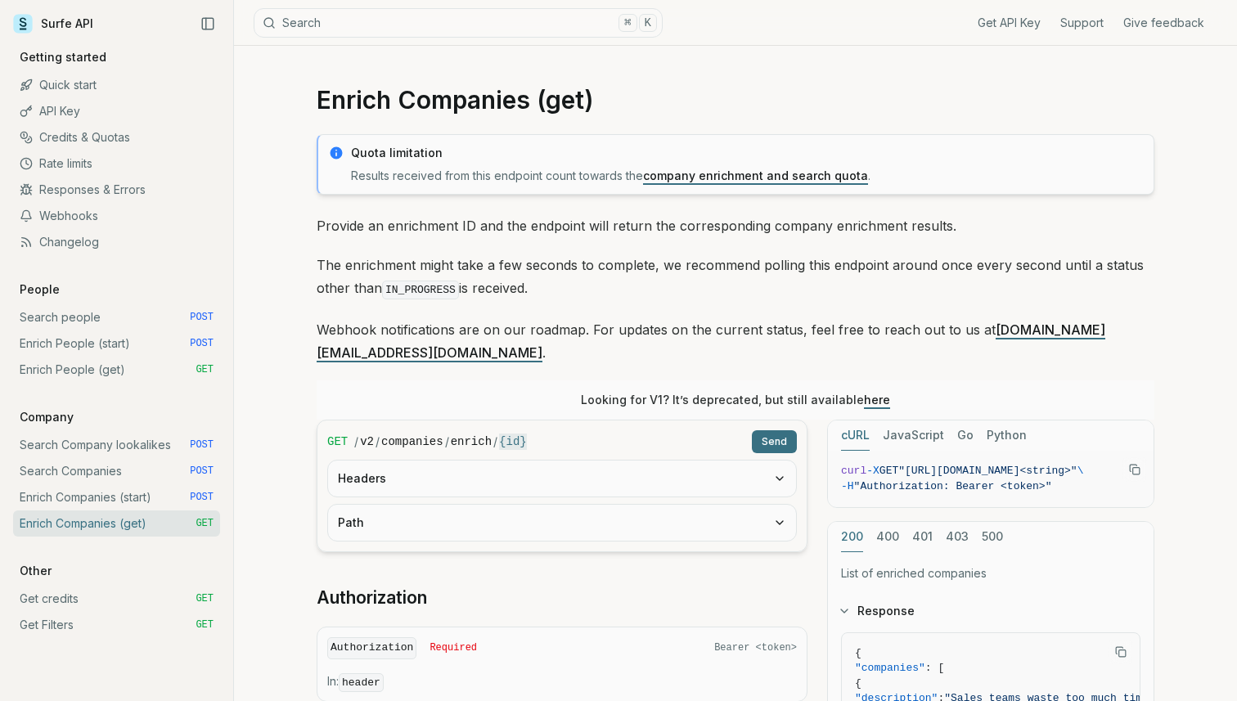
click at [138, 490] on link "Enrich Companies (start) POST" at bounding box center [116, 497] width 207 height 26
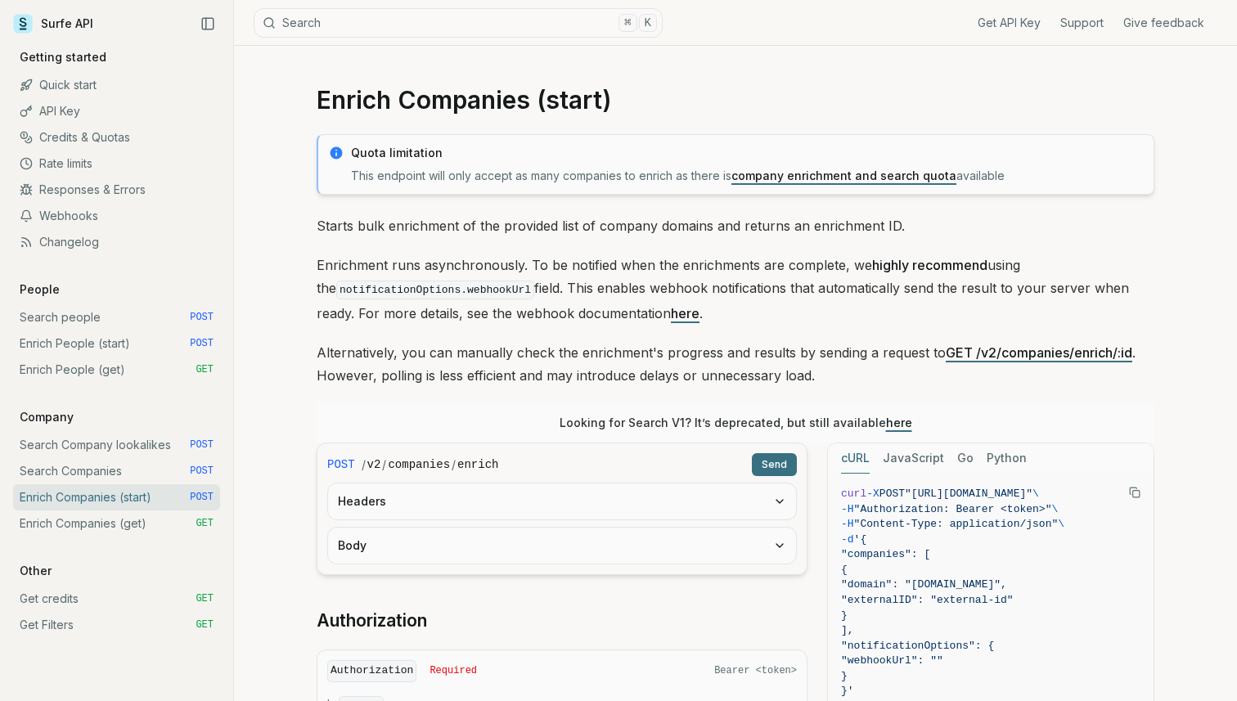
click at [106, 473] on link "Search Companies POST" at bounding box center [116, 471] width 207 height 26
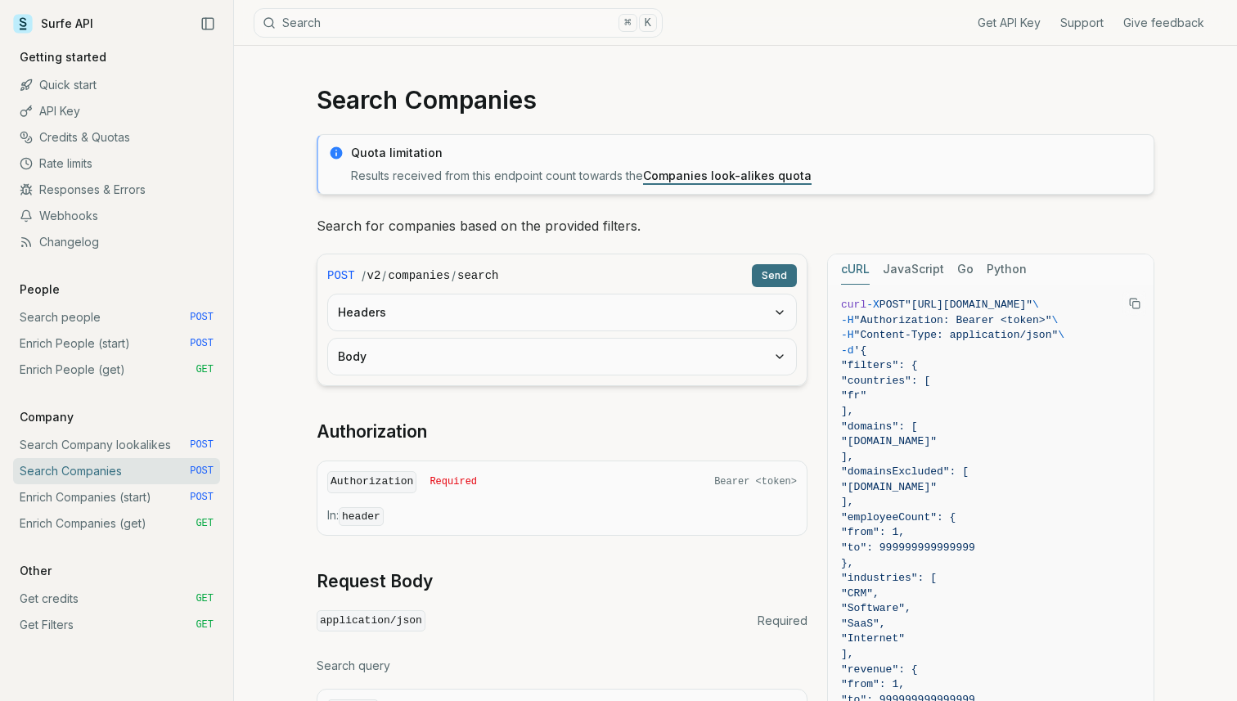
click at [714, 175] on link "Companies look-alikes quota" at bounding box center [727, 176] width 169 height 14
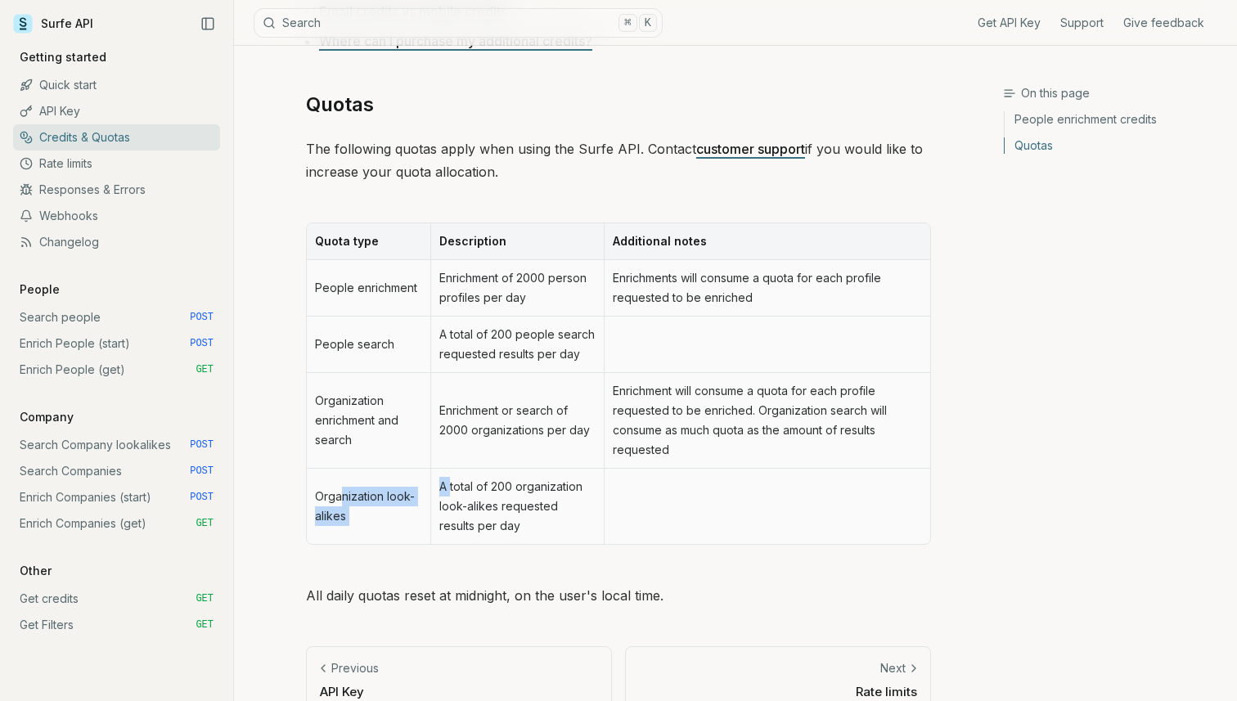
drag, startPoint x: 339, startPoint y: 492, endPoint x: 451, endPoint y: 494, distance: 112.1
click at [451, 494] on tr "Organization look-alikes A total of 200 organization look-alikes requested resu…" at bounding box center [619, 506] width 624 height 75
click at [451, 494] on td "A total of 200 organization look-alikes requested results per day" at bounding box center [516, 506] width 173 height 75
drag, startPoint x: 454, startPoint y: 279, endPoint x: 608, endPoint y: 282, distance: 153.9
click at [608, 282] on tr "People enrichment Enrichment of 2000 person profiles per day Enrichments will c…" at bounding box center [619, 288] width 624 height 56
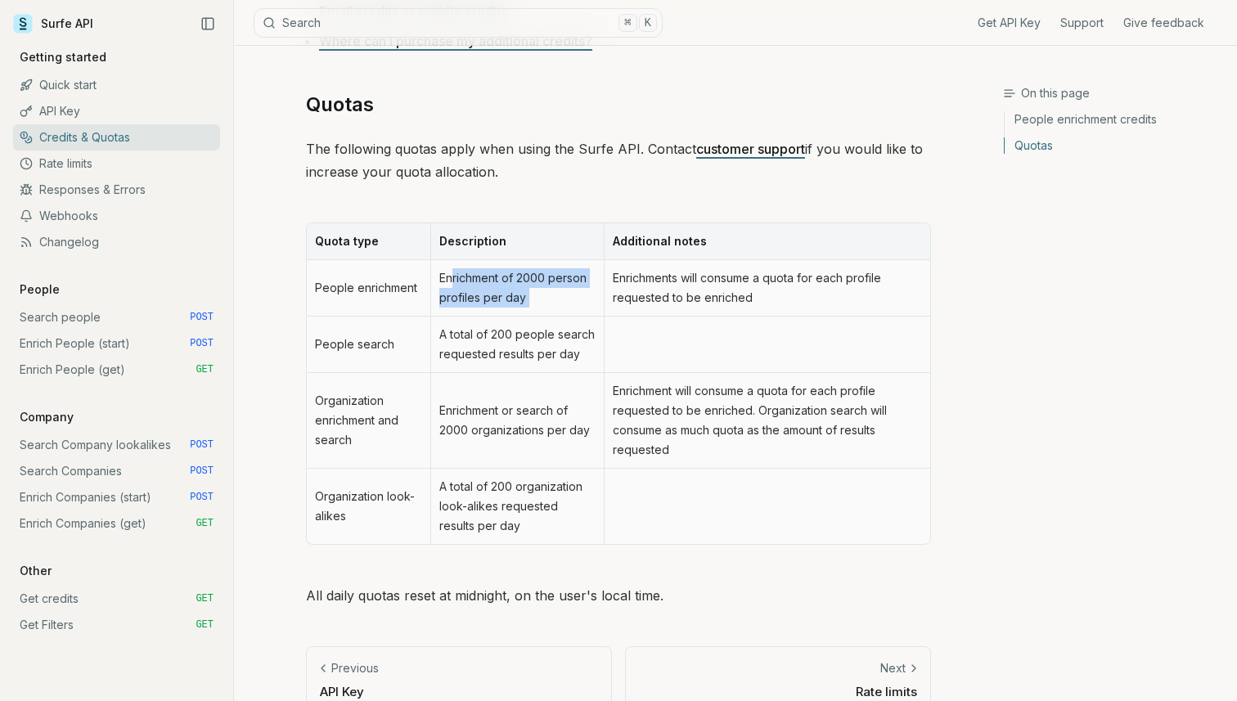
click at [608, 282] on td "Enrichments will consume a quota for each profile requested to be enriched" at bounding box center [767, 288] width 327 height 56
drag, startPoint x: 443, startPoint y: 326, endPoint x: 598, endPoint y: 325, distance: 155.5
click at [598, 325] on td "A total of 200 people search requested results per day" at bounding box center [516, 345] width 173 height 56
drag, startPoint x: 457, startPoint y: 356, endPoint x: 591, endPoint y: 356, distance: 134.2
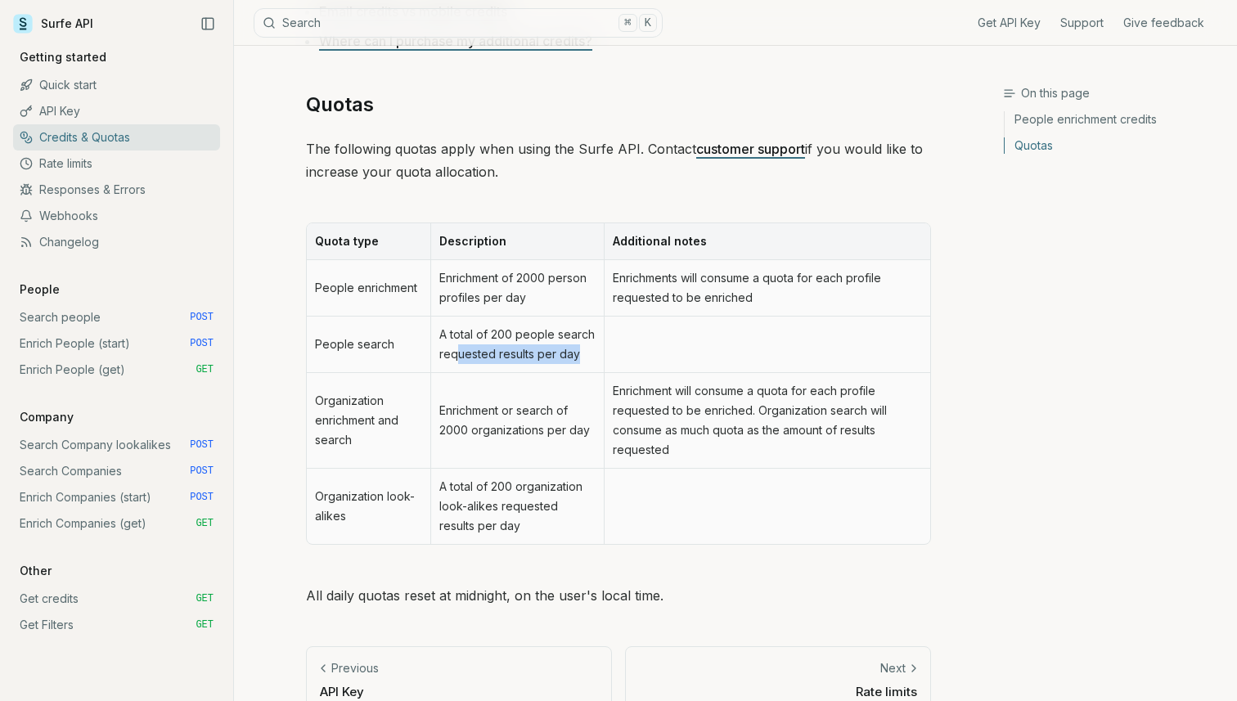
click at [591, 356] on td "A total of 200 people search requested results per day" at bounding box center [516, 345] width 173 height 56
drag, startPoint x: 434, startPoint y: 412, endPoint x: 579, endPoint y: 416, distance: 145.7
click at [579, 416] on td "Enrichment or search of 2000 organizations per day" at bounding box center [516, 421] width 173 height 96
